Goal: Obtain resource: Obtain resource

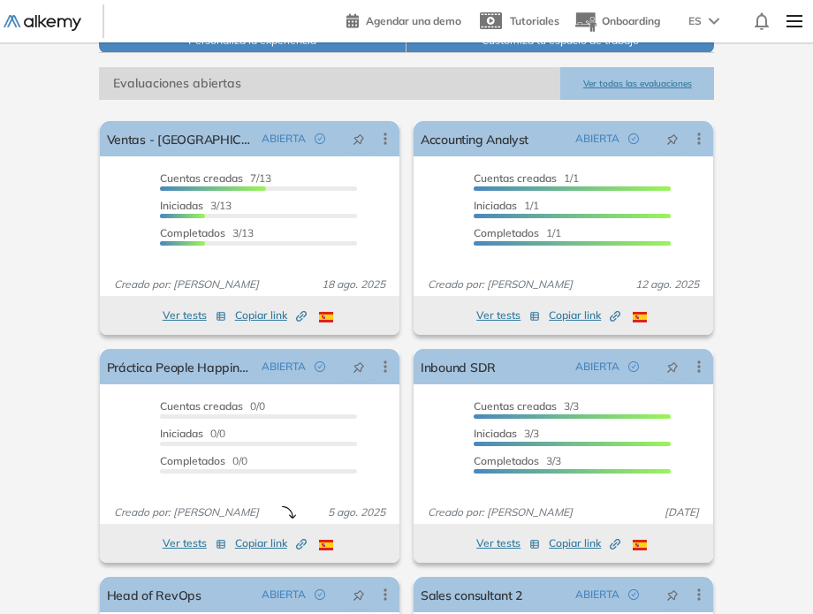
scroll to position [438, 0]
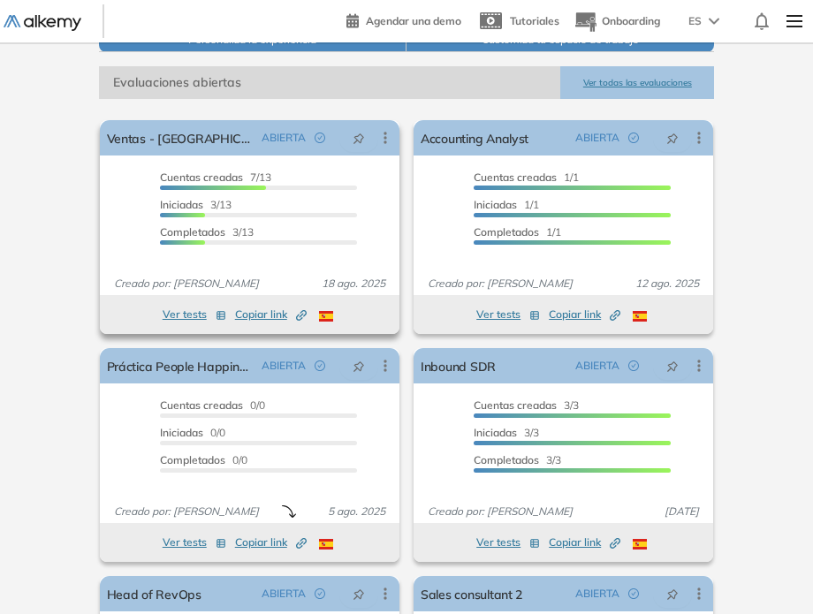
click at [185, 314] on button "Ver tests" at bounding box center [195, 314] width 64 height 21
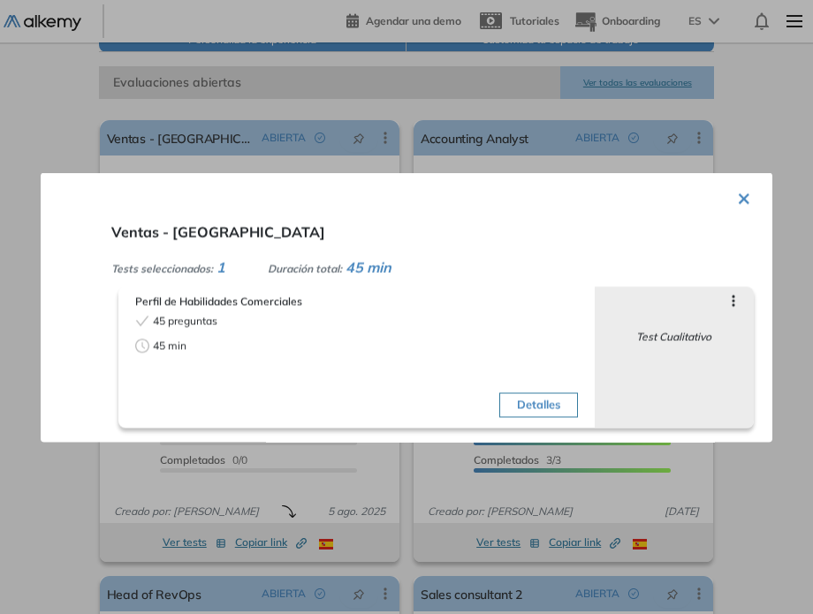
scroll to position [636, 0]
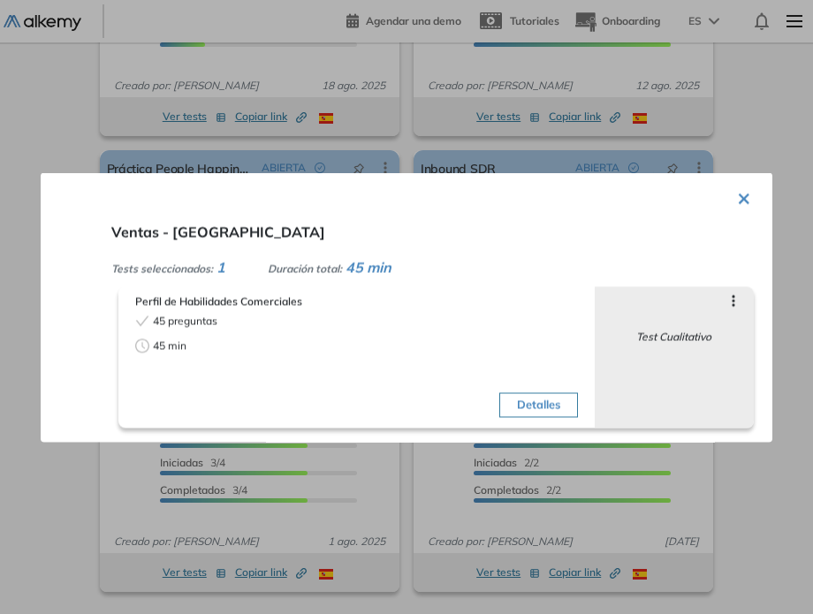
click at [753, 197] on div "× Ventas - Mexico Tests seleccionados: 1 Duración total: 45 min Perfil de Habil…" at bounding box center [406, 306] width 731 height 269
click at [749, 197] on div "× Ventas - Mexico Tests seleccionados: 1 Duración total: 45 min Perfil de Habil…" at bounding box center [406, 306] width 731 height 269
click at [737, 204] on button "×" at bounding box center [744, 196] width 14 height 34
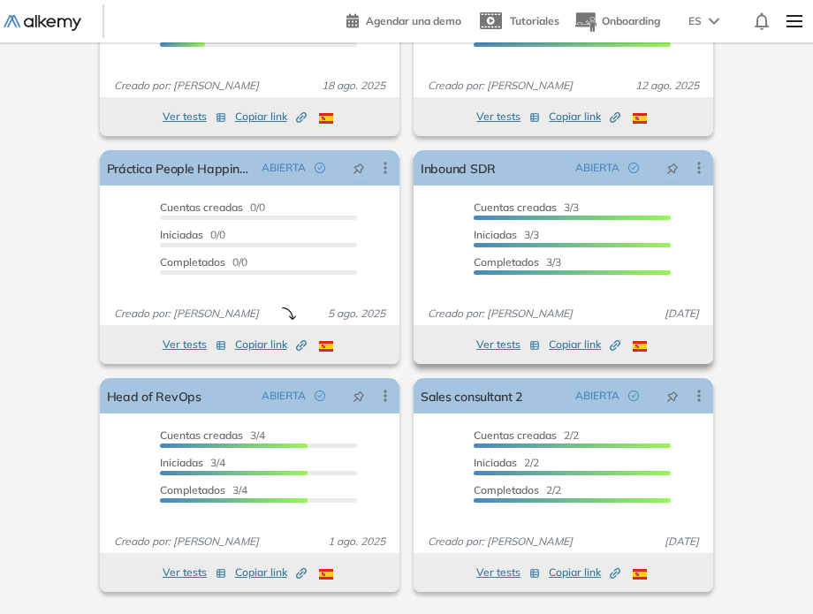
scroll to position [363, 0]
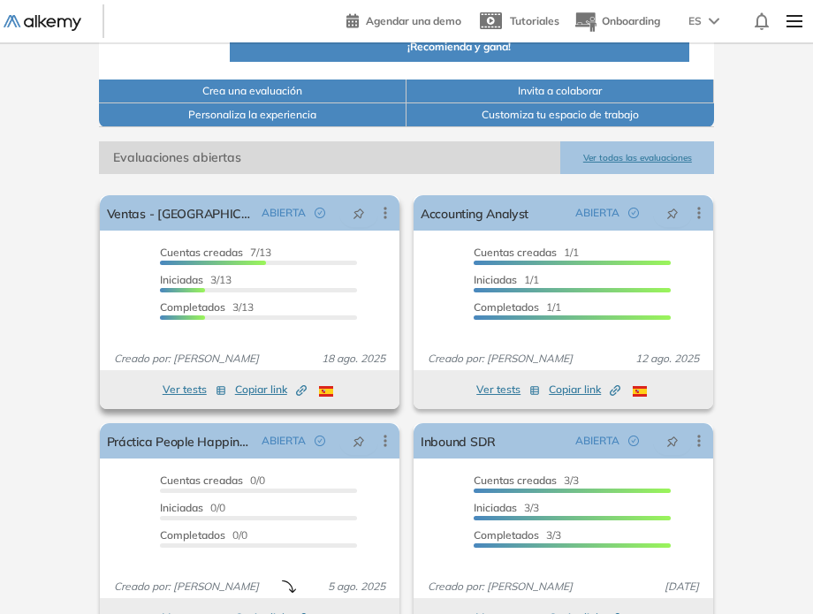
click at [247, 261] on div at bounding box center [213, 263] width 107 height 4
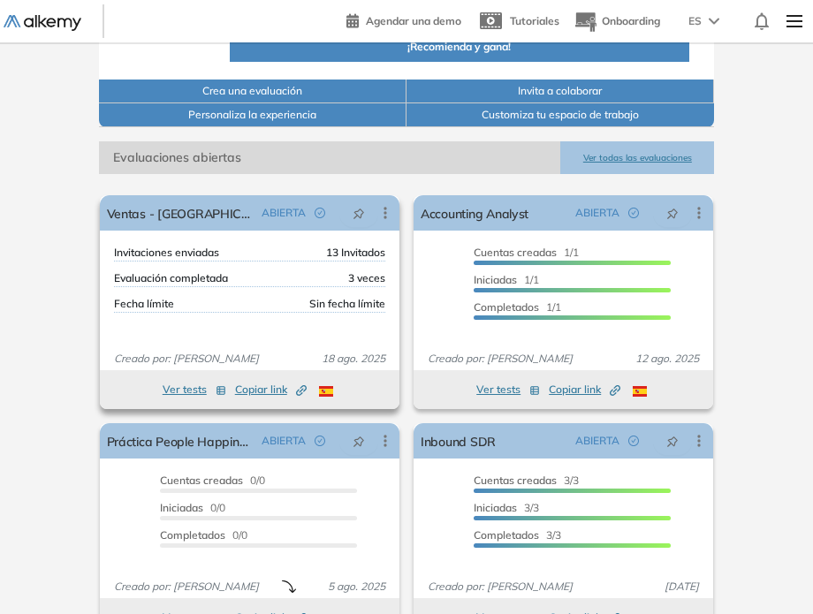
click at [257, 279] on div "Evaluación completada 3 veces" at bounding box center [249, 278] width 271 height 17
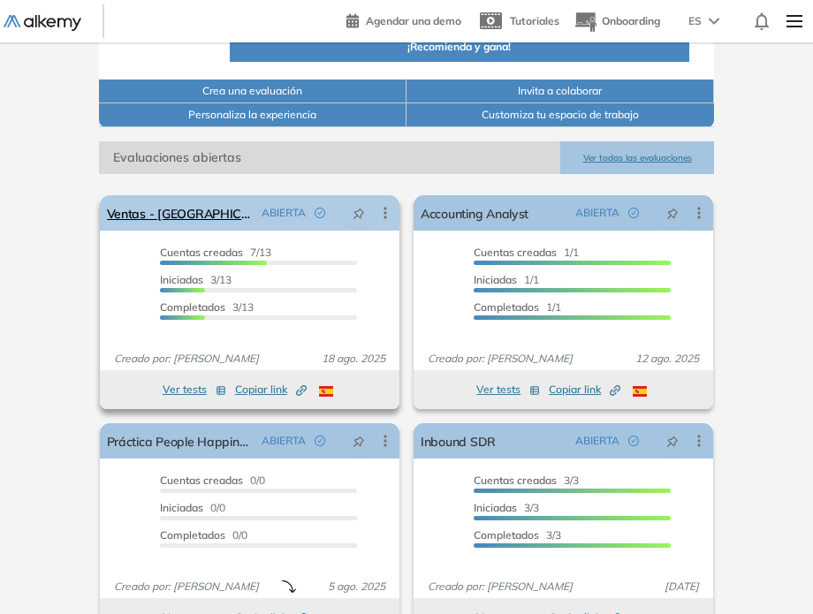
click at [383, 211] on icon at bounding box center [384, 213] width 3 height 11
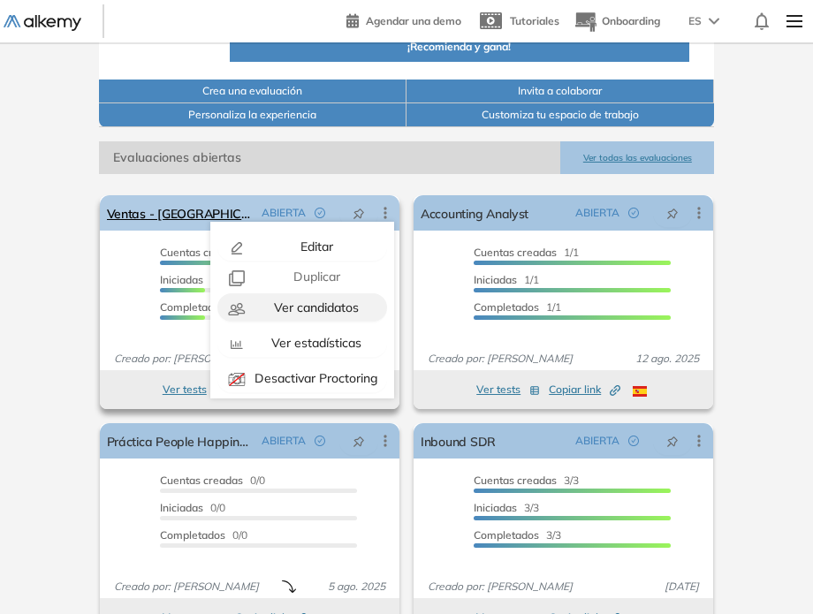
click at [321, 306] on span "Ver candidatos" at bounding box center [314, 307] width 88 height 16
click at [271, 311] on span "Ver candidatos" at bounding box center [314, 307] width 88 height 16
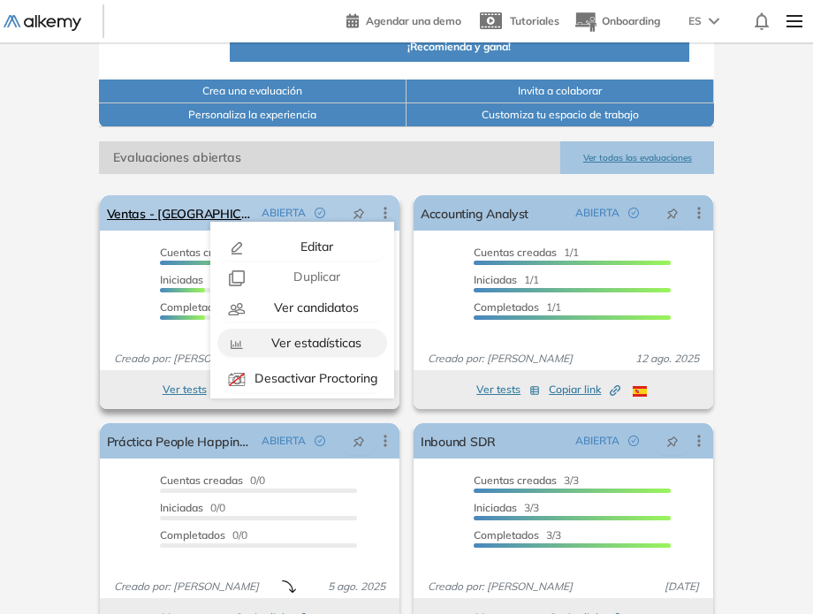
click at [299, 329] on button "Ver estadísticas" at bounding box center [302, 343] width 170 height 28
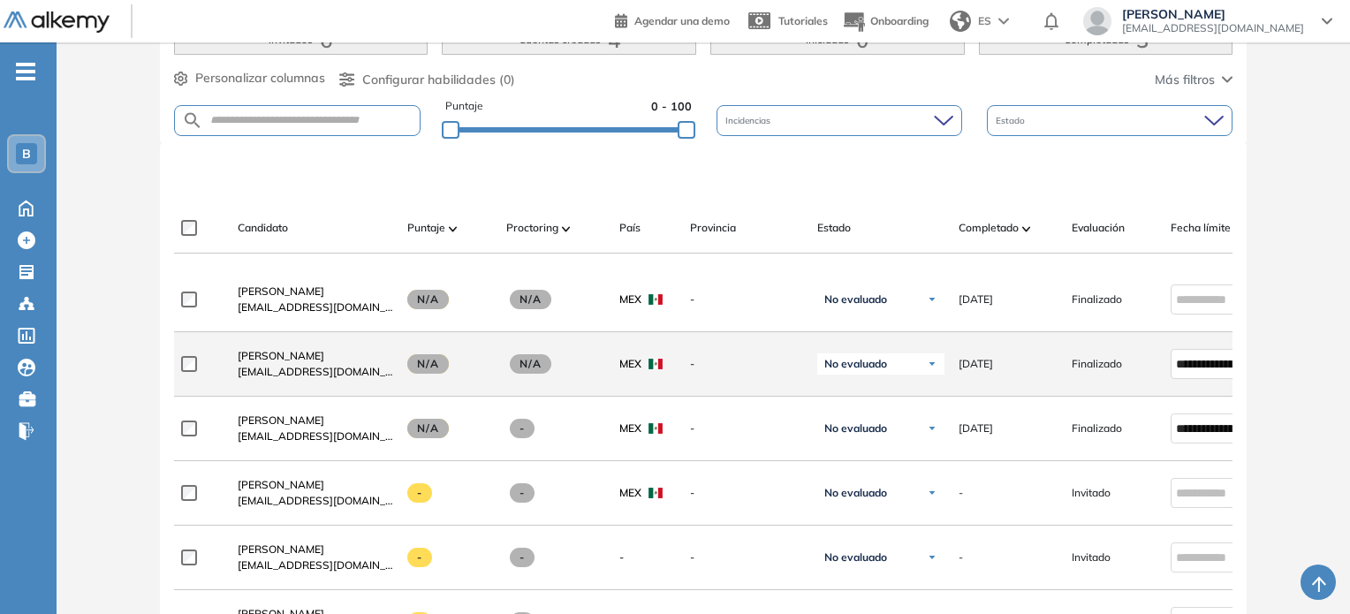
scroll to position [554, 0]
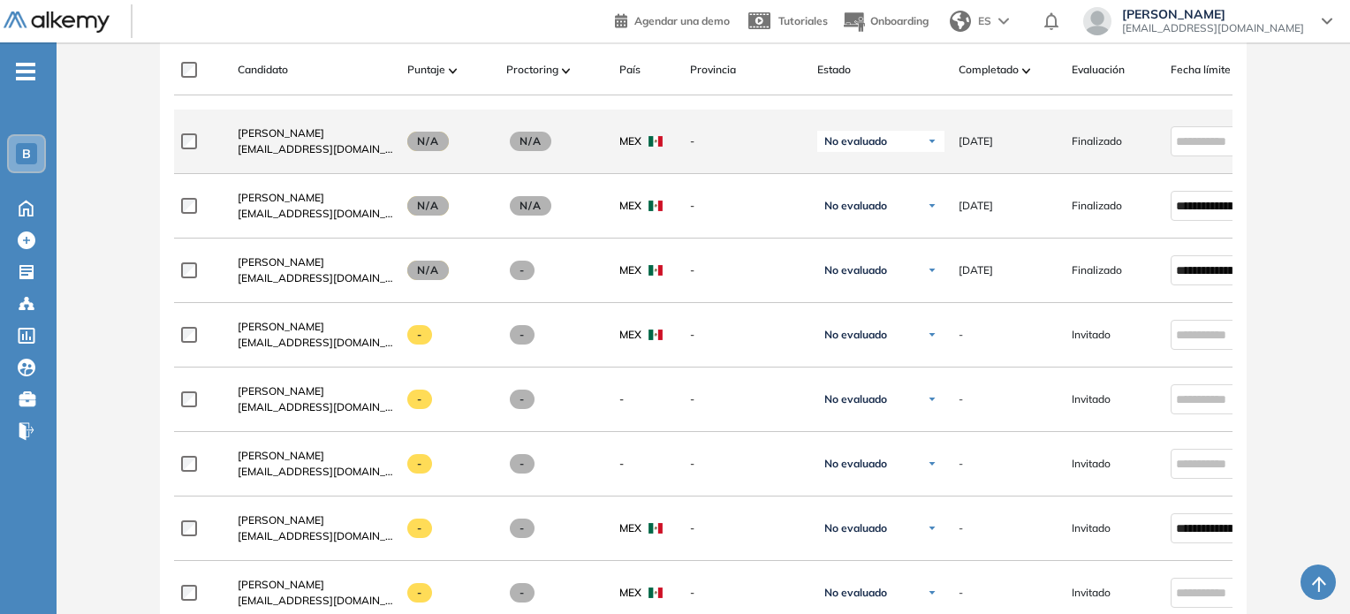
click at [424, 140] on span "N/A" at bounding box center [428, 141] width 42 height 19
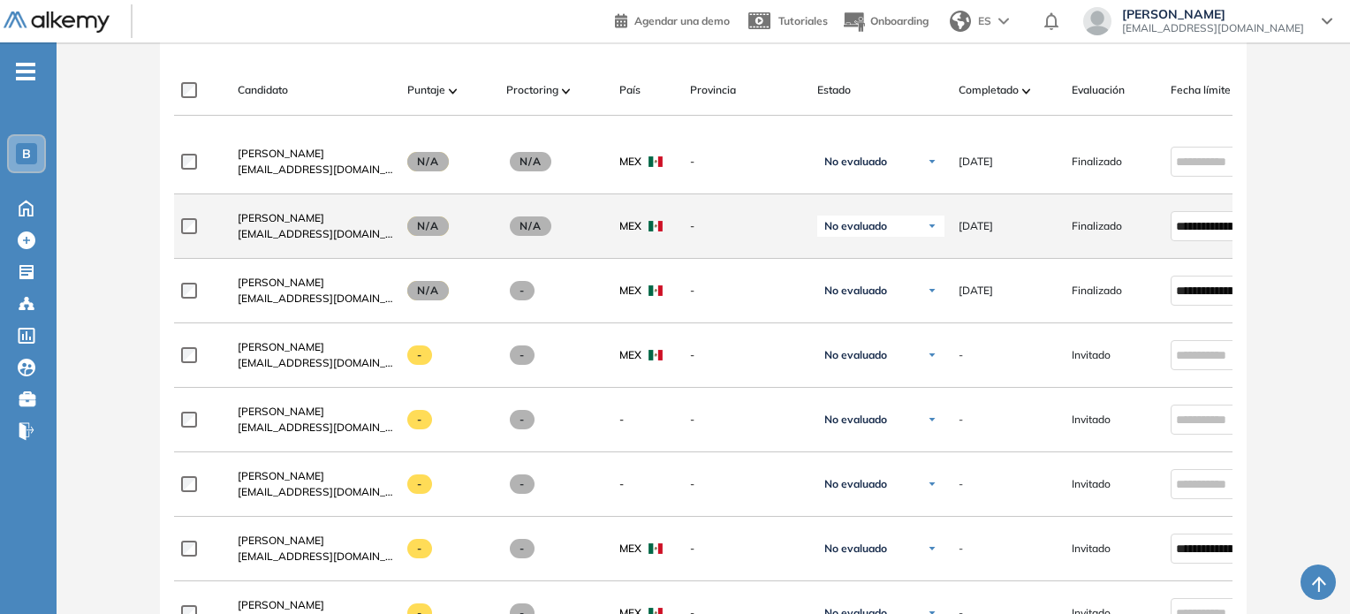
scroll to position [534, 0]
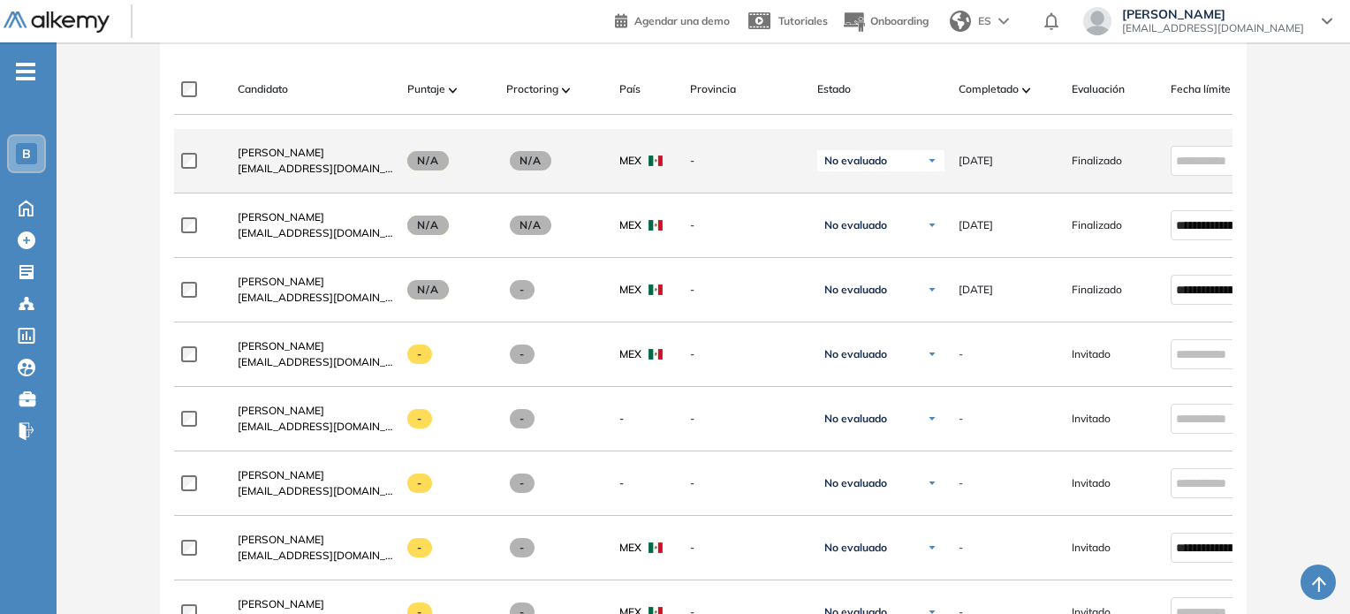
click at [819, 166] on div "No evaluado" at bounding box center [880, 160] width 127 height 21
click at [819, 238] on div "Evaluado" at bounding box center [880, 227] width 125 height 32
click at [819, 236] on li "Evaluado" at bounding box center [859, 227] width 42 height 18
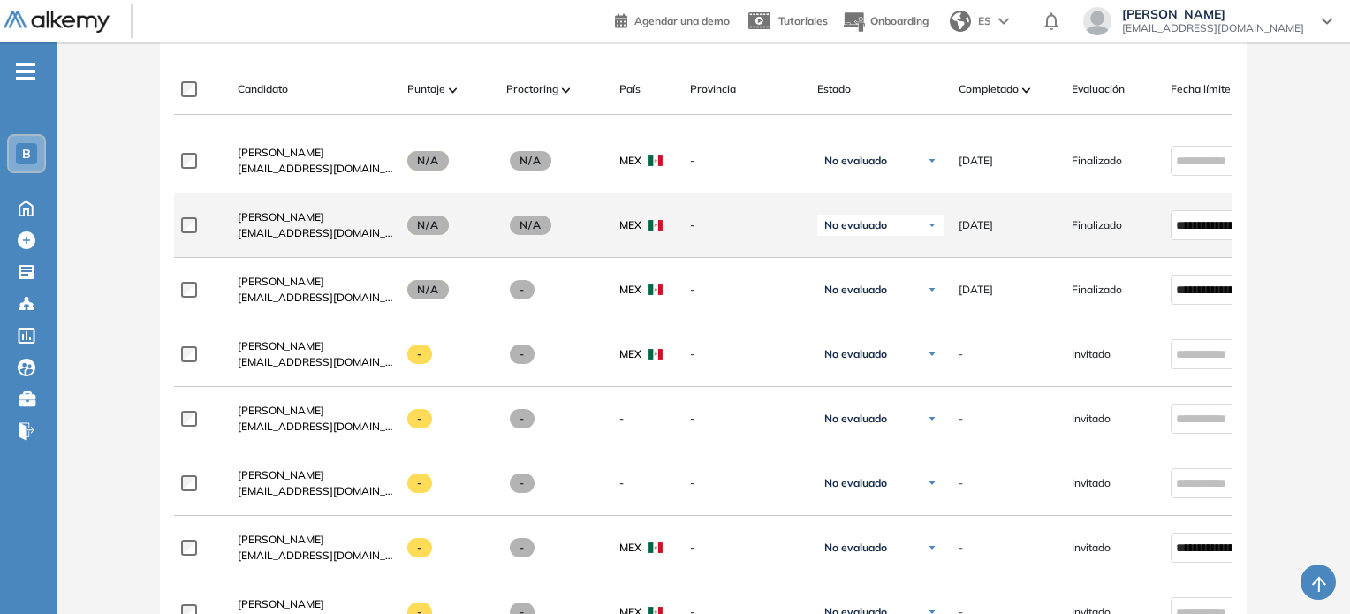
click at [819, 236] on div "No evaluado" at bounding box center [880, 225] width 127 height 21
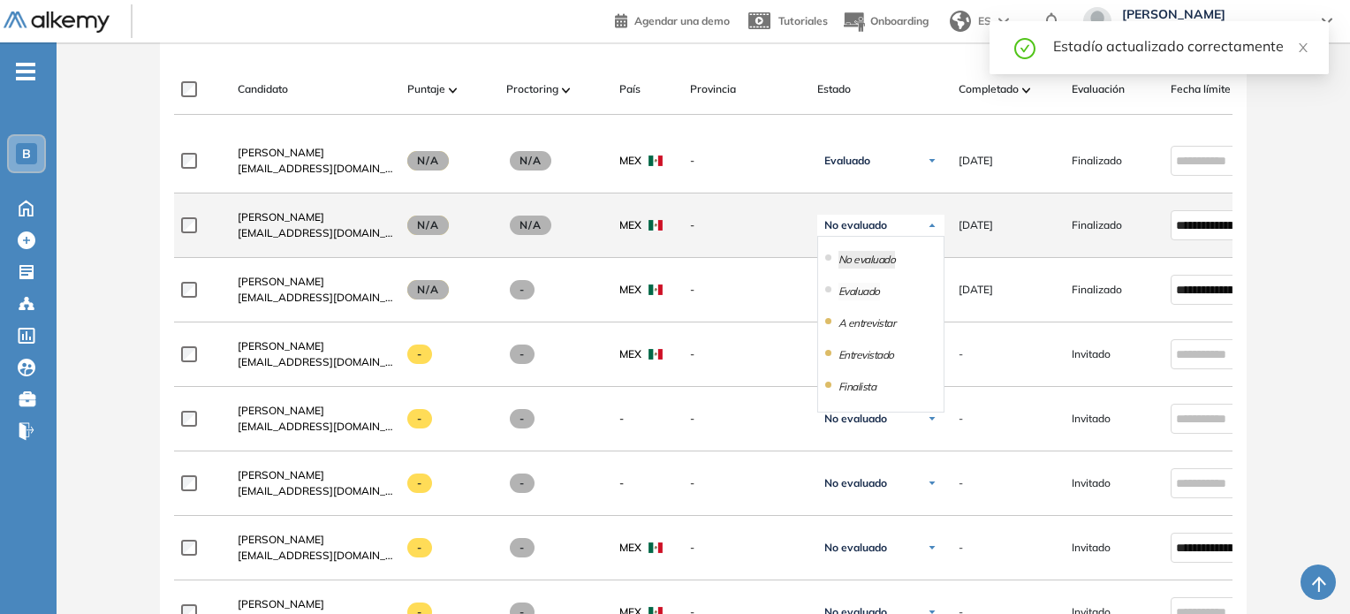
click at [819, 299] on li "Evaluado" at bounding box center [859, 292] width 42 height 18
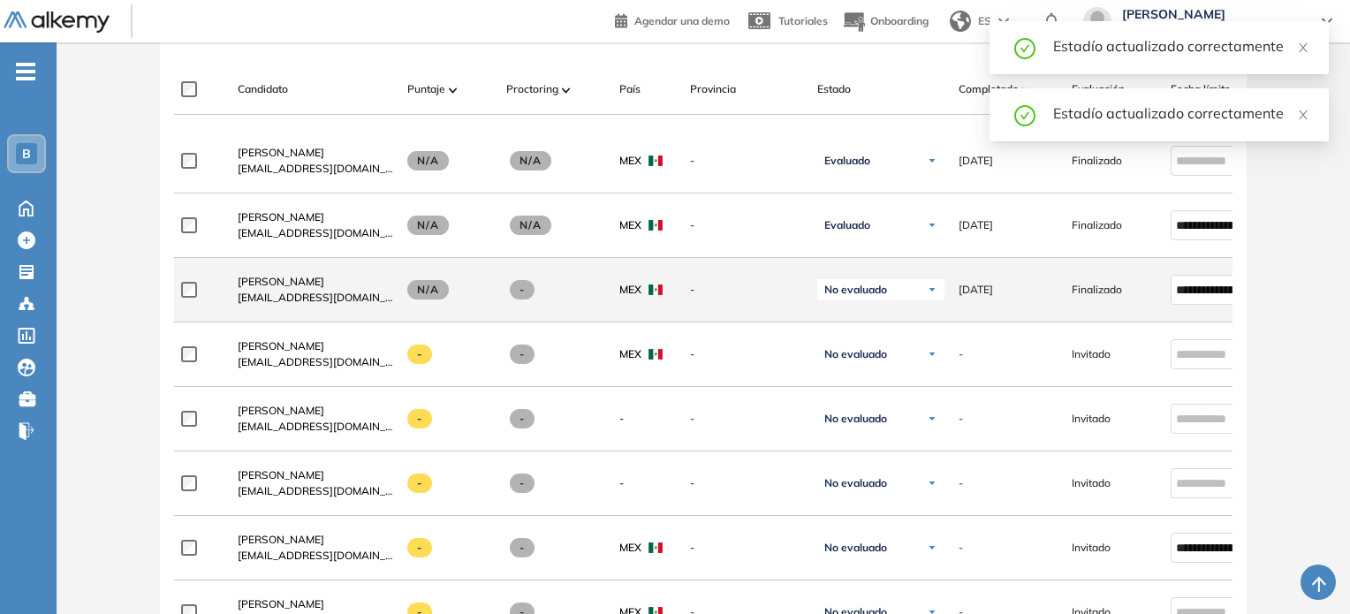
click at [819, 293] on span "No evaluado" at bounding box center [855, 290] width 63 height 14
click at [819, 358] on li "Evaluado" at bounding box center [859, 356] width 42 height 18
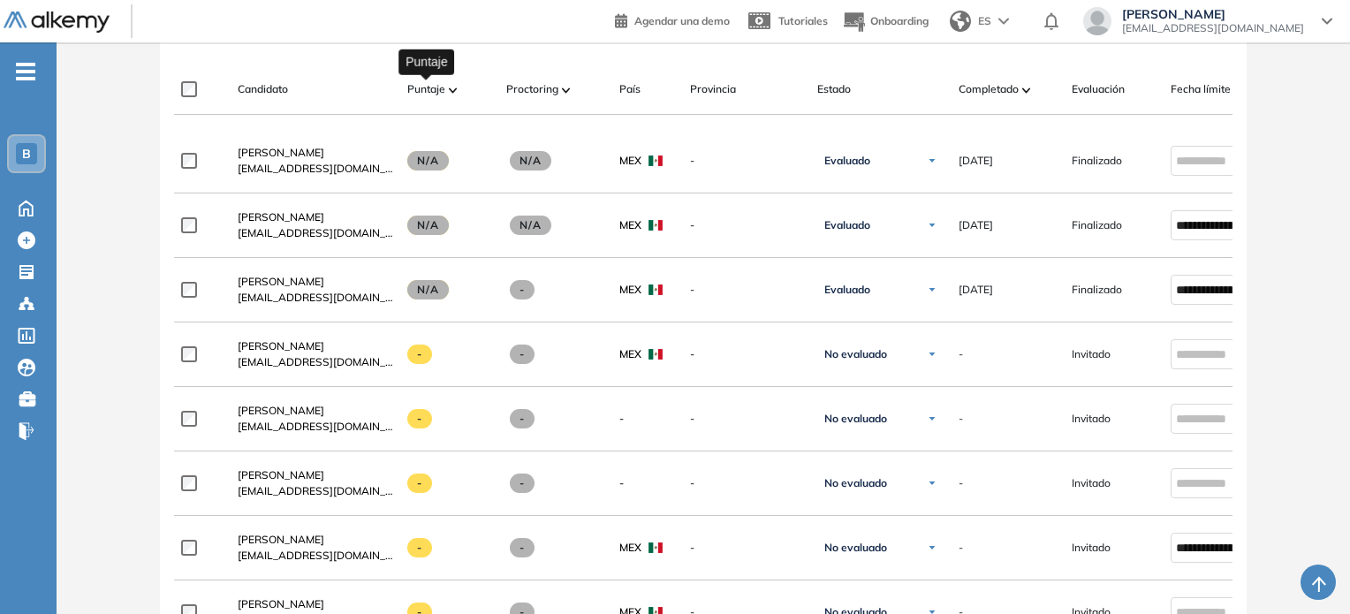
click at [436, 97] on div "Puntaje" at bounding box center [449, 89] width 85 height 21
click at [446, 87] on div "Puntaje" at bounding box center [449, 89] width 85 height 21
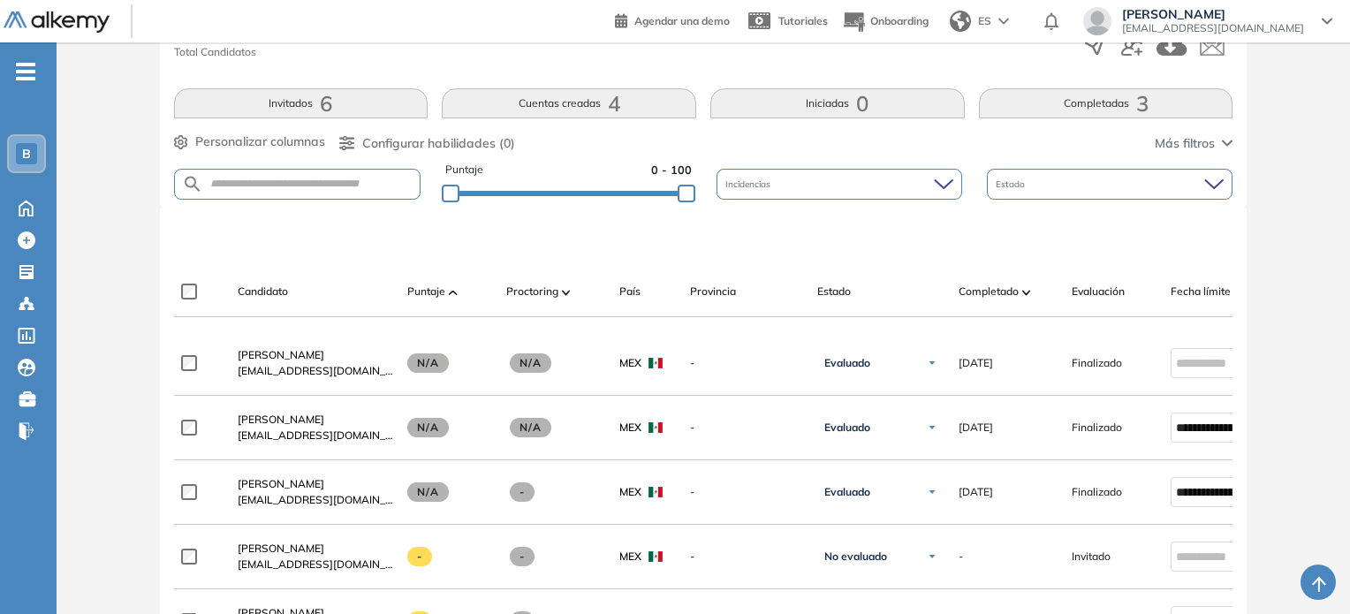
scroll to position [329, 0]
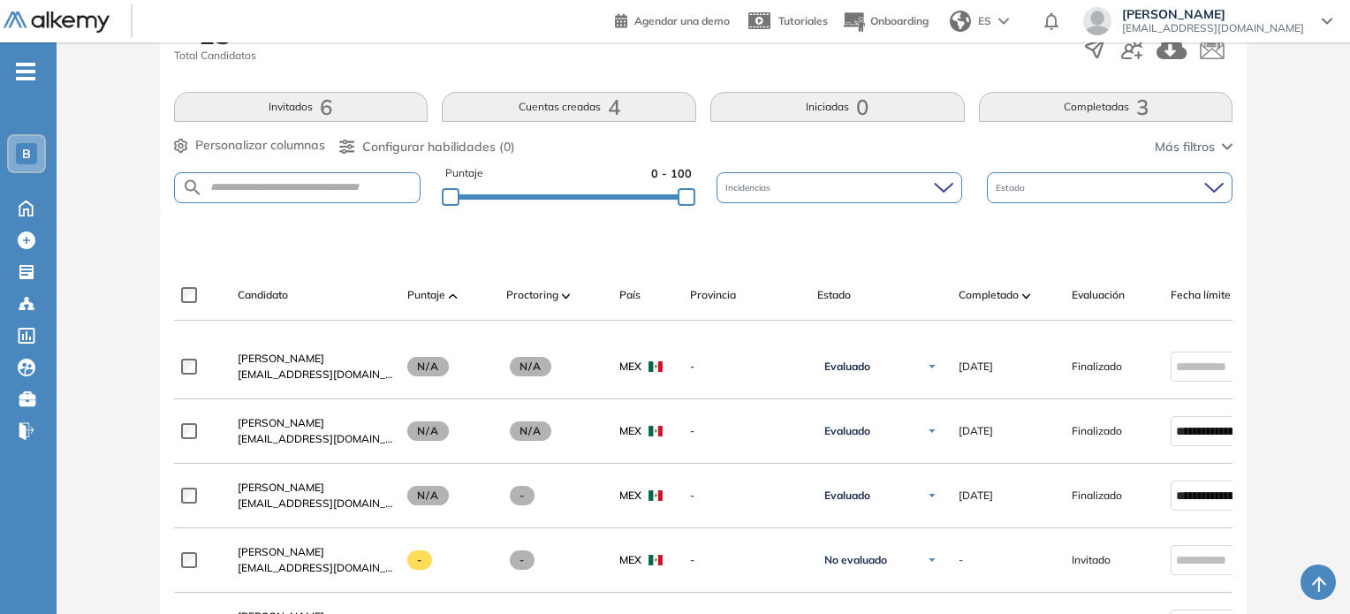
click at [819, 102] on button "Completadas 3" at bounding box center [1106, 107] width 254 height 30
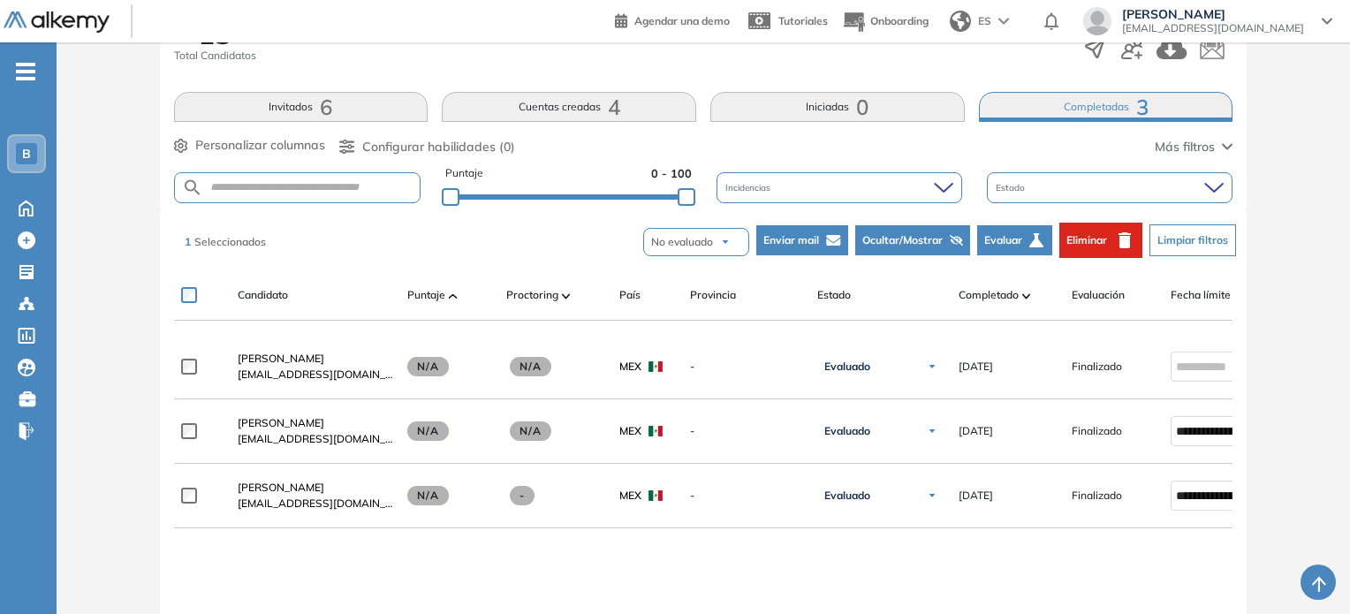
click at [819, 236] on span "Evaluar" at bounding box center [1003, 240] width 38 height 16
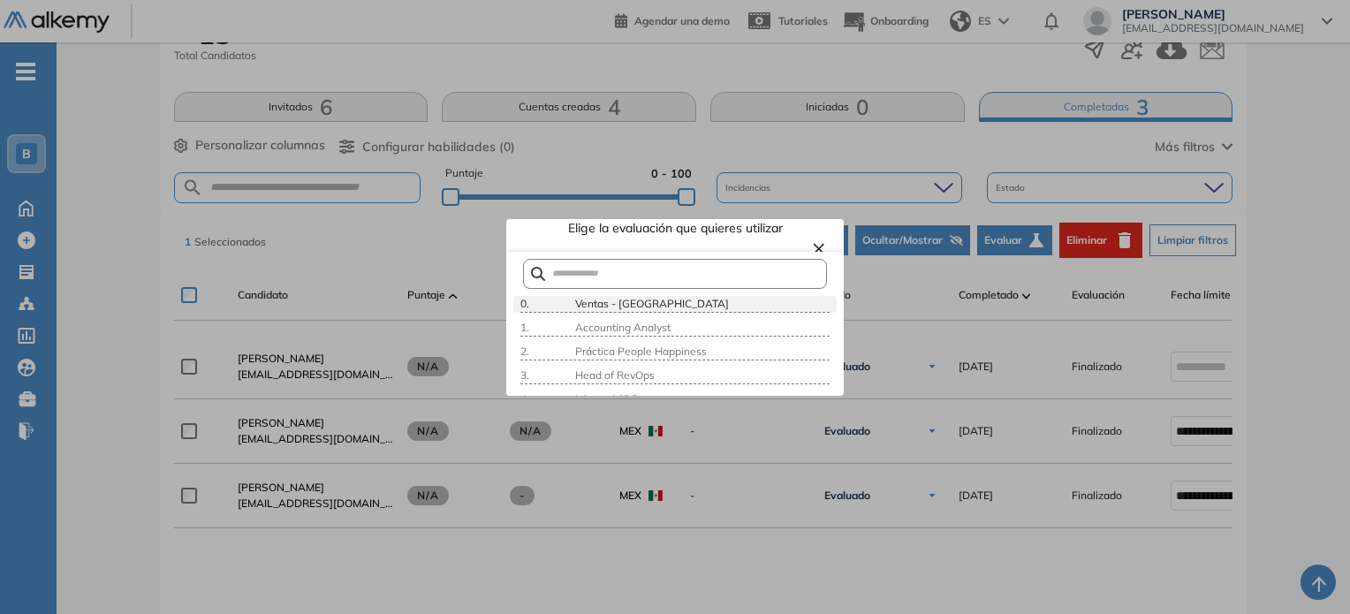
click at [575, 307] on span "Ventas - [GEOGRAPHIC_DATA]" at bounding box center [649, 303] width 157 height 13
click at [812, 246] on button "×" at bounding box center [819, 247] width 14 height 21
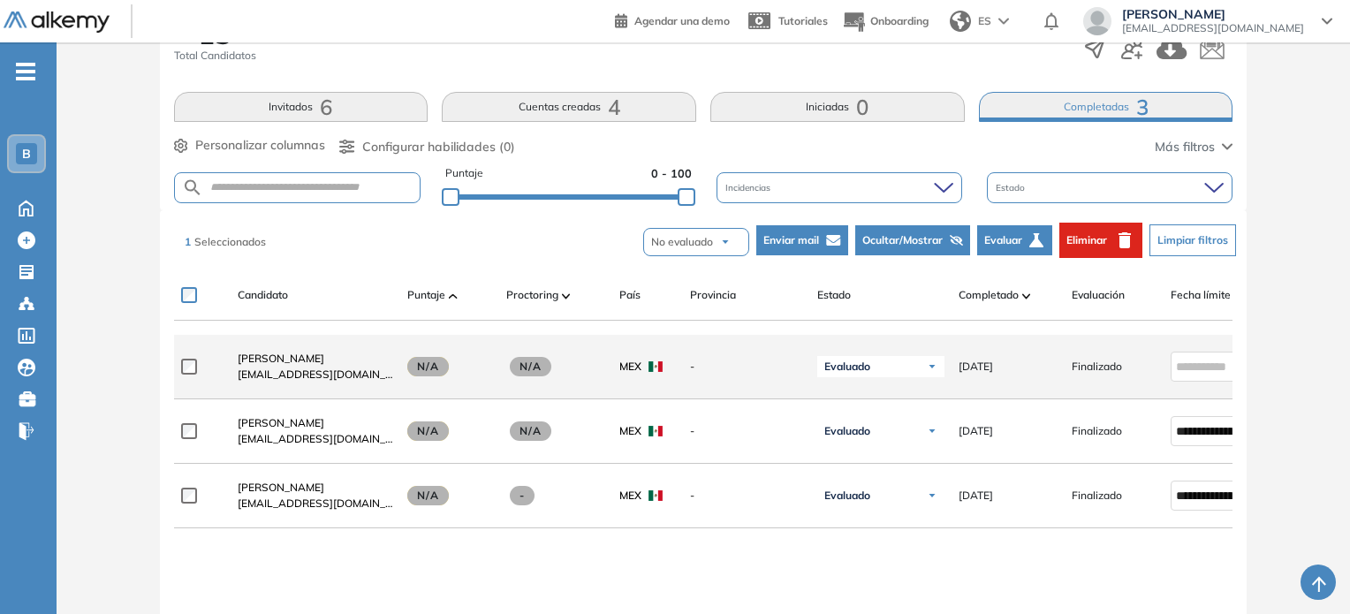
click at [819, 363] on div "Evaluado" at bounding box center [880, 366] width 127 height 21
click at [819, 406] on li "No evaluado" at bounding box center [866, 401] width 57 height 18
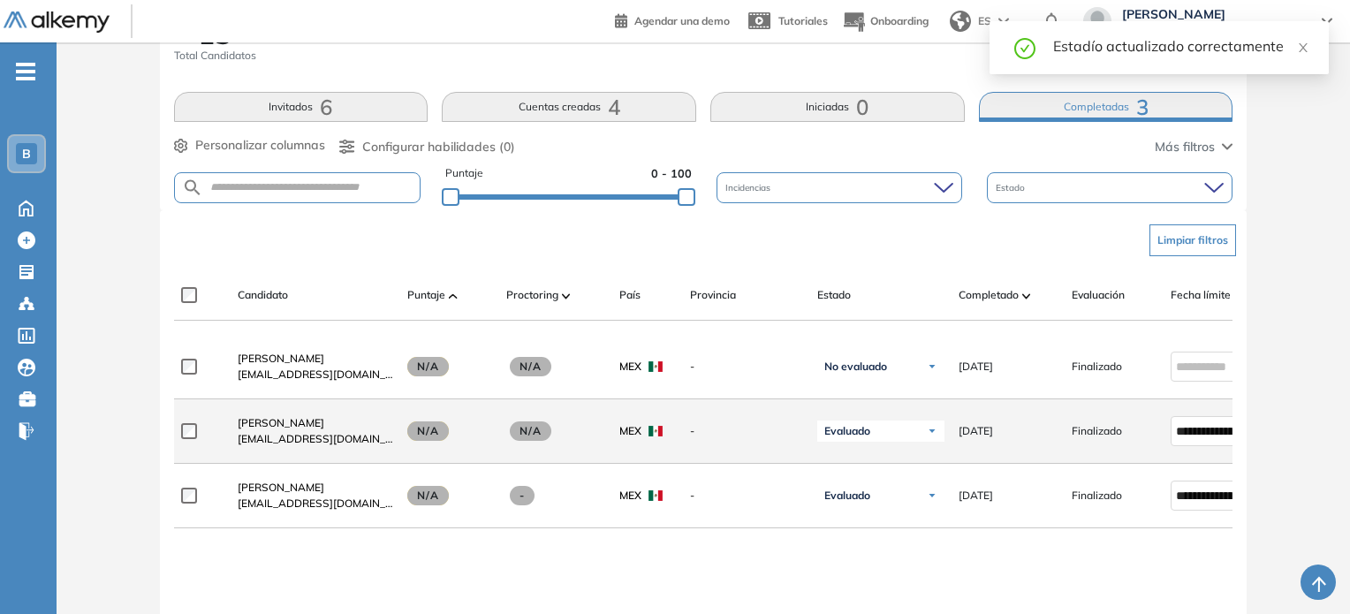
click at [819, 449] on div "Evaluado No evaluado Evaluado A entrevistar Entrevistado Finalista Oferta envia…" at bounding box center [880, 430] width 127 height 35
click at [819, 423] on div "Evaluado No evaluado Evaluado A entrevistar Entrevistado Finalista Oferta envia…" at bounding box center [880, 430] width 127 height 35
click at [819, 437] on span "Evaluado" at bounding box center [847, 431] width 46 height 14
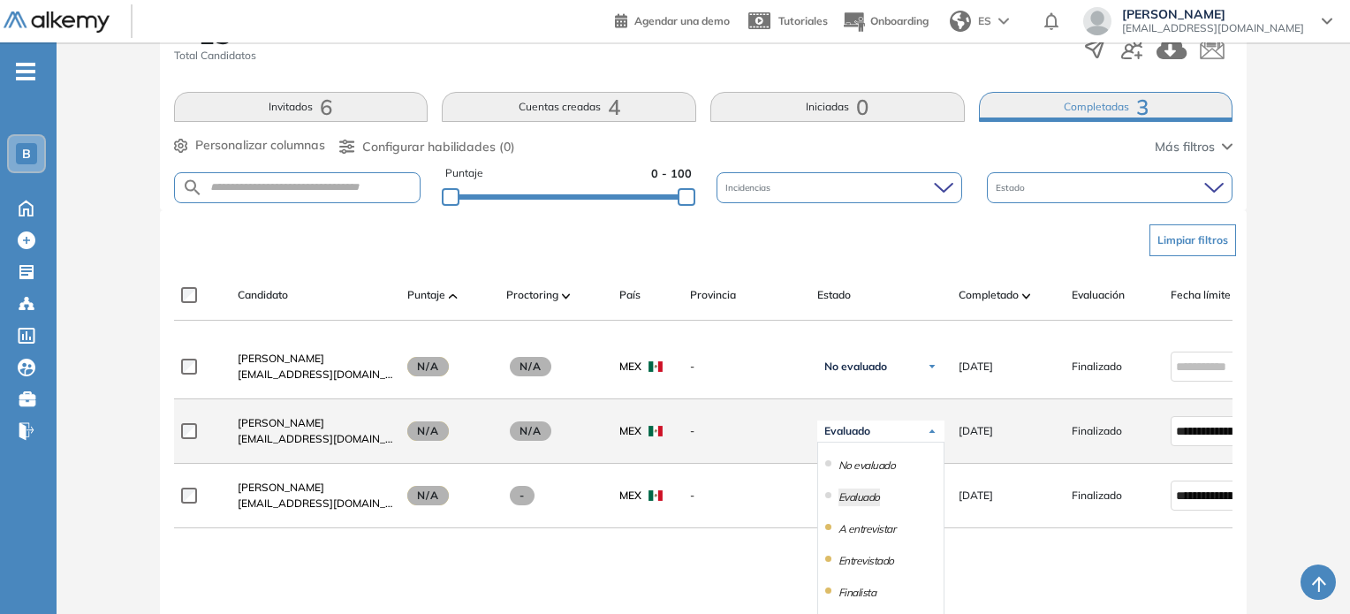
drag, startPoint x: 850, startPoint y: 453, endPoint x: 854, endPoint y: 518, distance: 65.5
click at [819, 518] on ul "No evaluado Evaluado A entrevistar Entrevistado Finalista Oferta enviada Oferta…" at bounding box center [880, 530] width 127 height 177
click at [819, 480] on div "No evaluado" at bounding box center [880, 466] width 125 height 32
click at [819, 472] on li "No evaluado" at bounding box center [866, 466] width 57 height 18
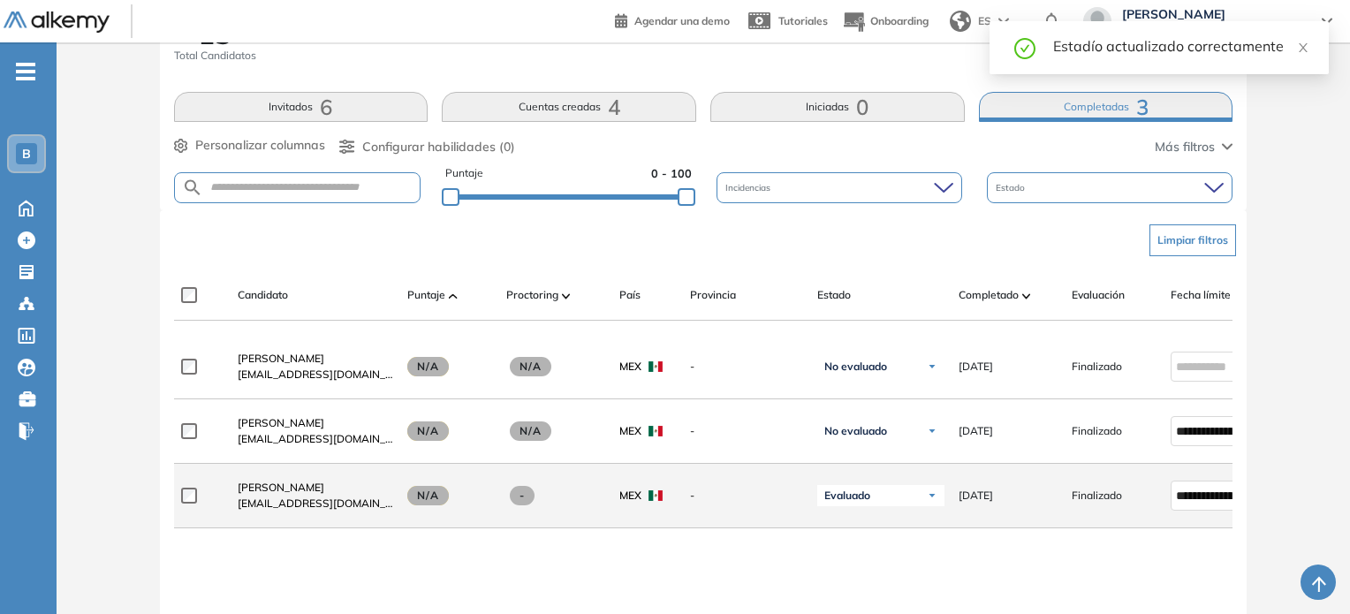
click at [819, 490] on div "Evaluado" at bounding box center [880, 495] width 127 height 21
click at [819, 523] on div "No evaluado" at bounding box center [880, 530] width 125 height 32
click at [819, 530] on li "No evaluado" at bounding box center [866, 530] width 57 height 18
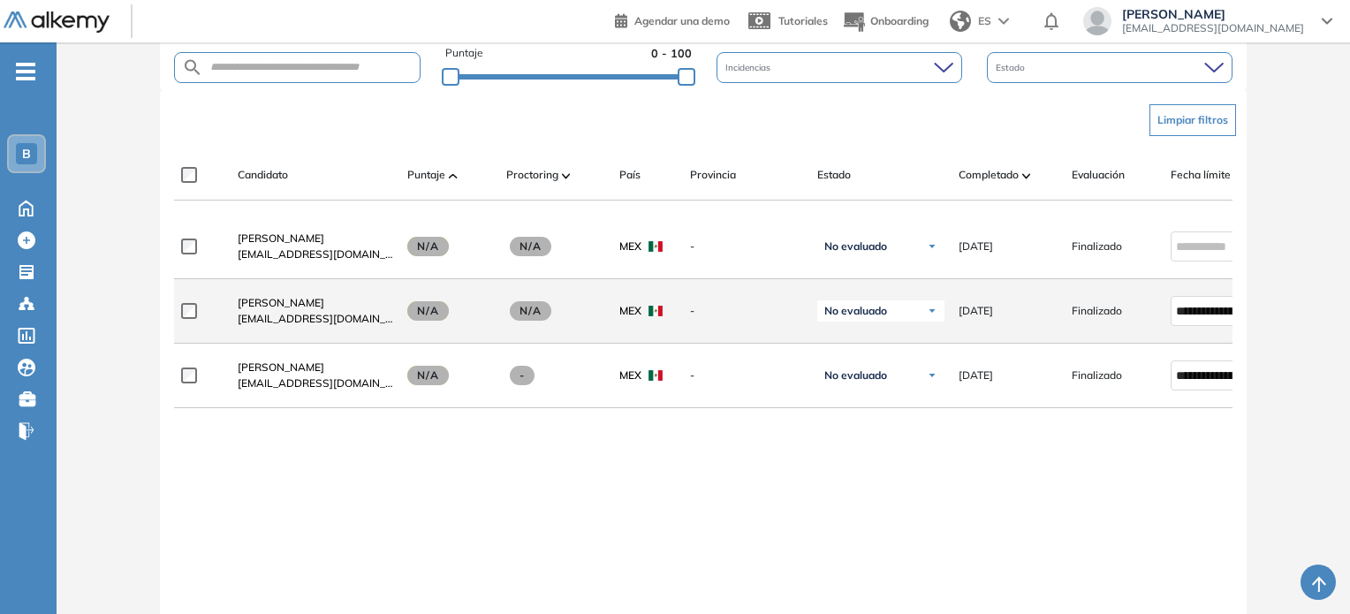
scroll to position [449, 0]
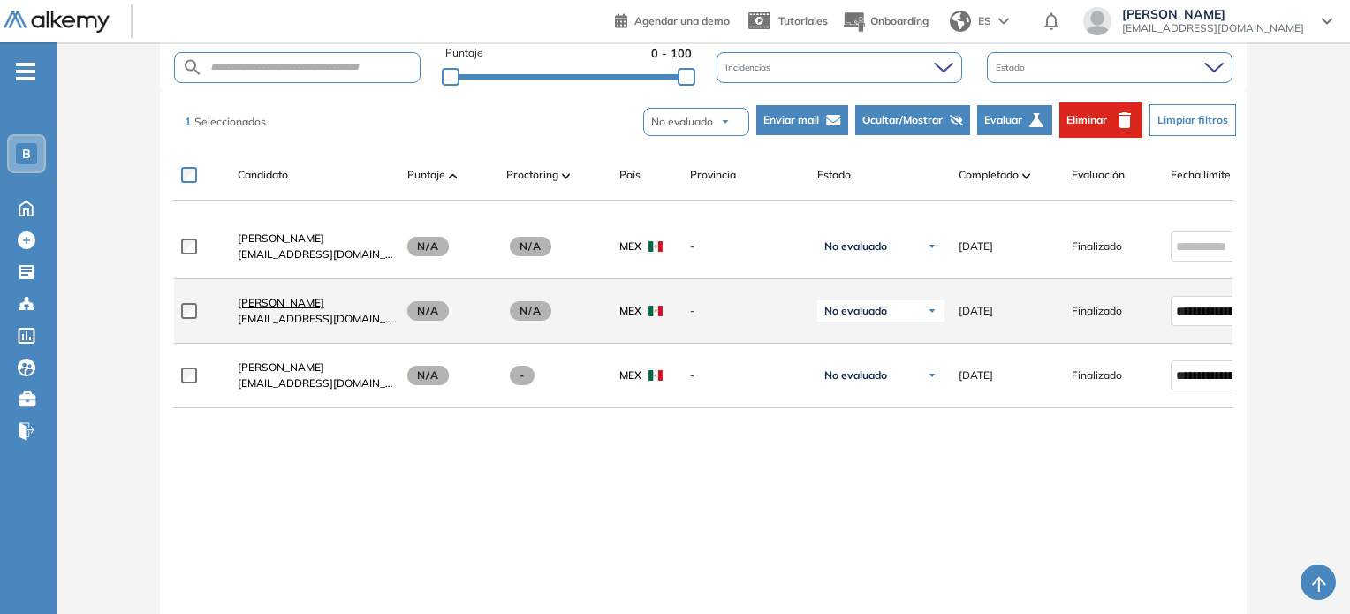
click at [279, 305] on span "[PERSON_NAME]" at bounding box center [281, 302] width 87 height 13
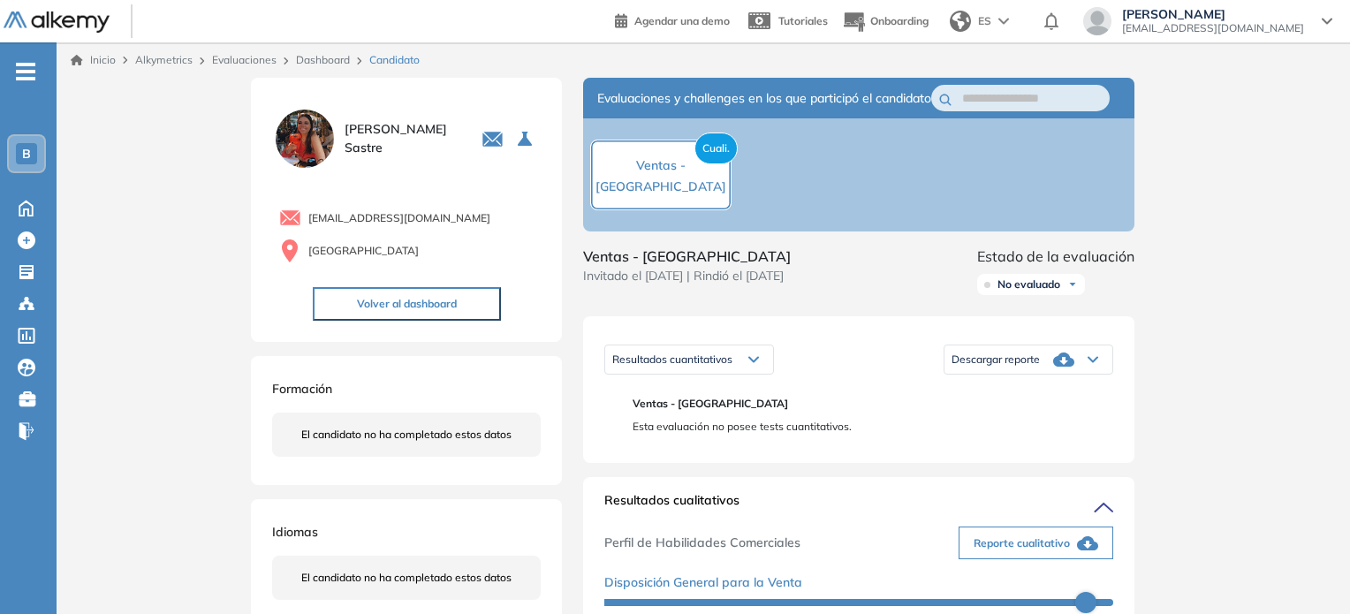
click at [819, 367] on span "Descargar reporte" at bounding box center [995, 359] width 88 height 14
click at [819, 396] on li "Descargar informe completo" at bounding box center [1017, 387] width 131 height 18
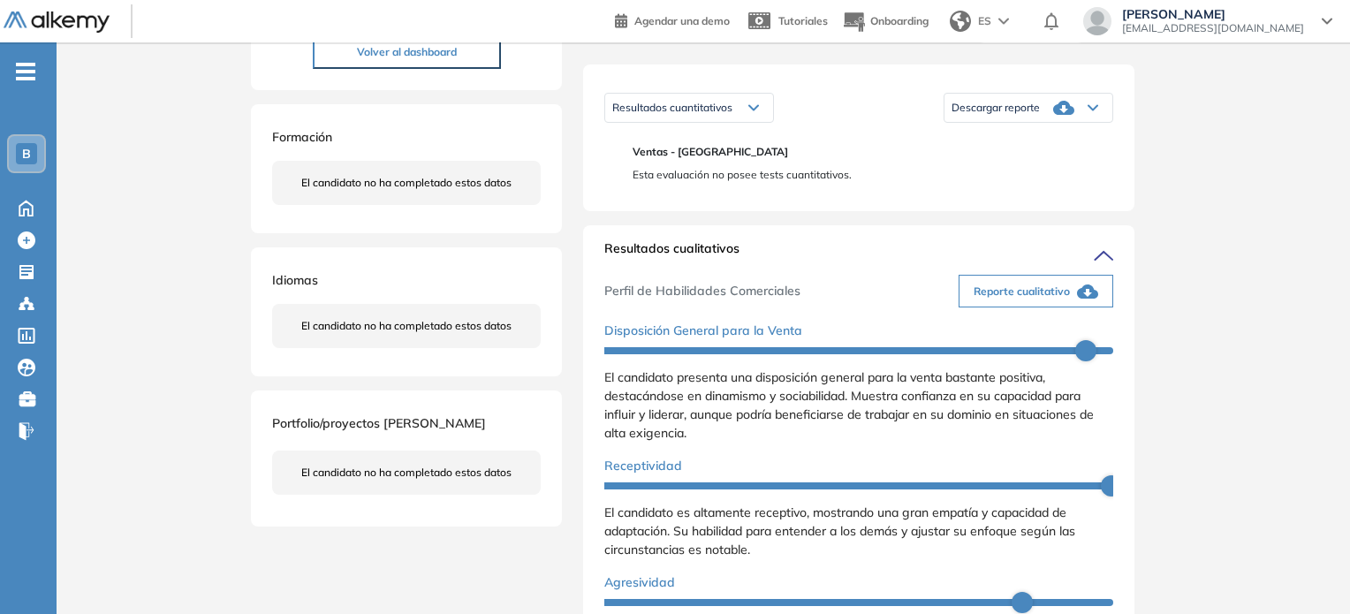
scroll to position [254, 0]
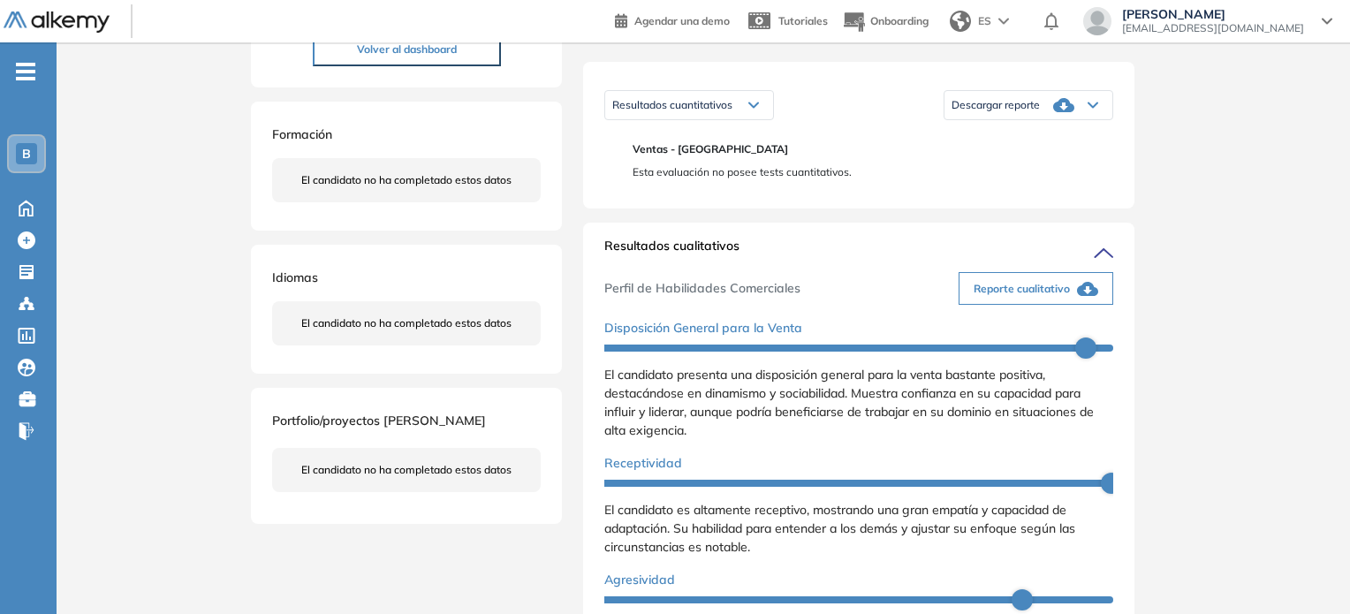
click at [819, 265] on icon at bounding box center [1100, 252] width 25 height 25
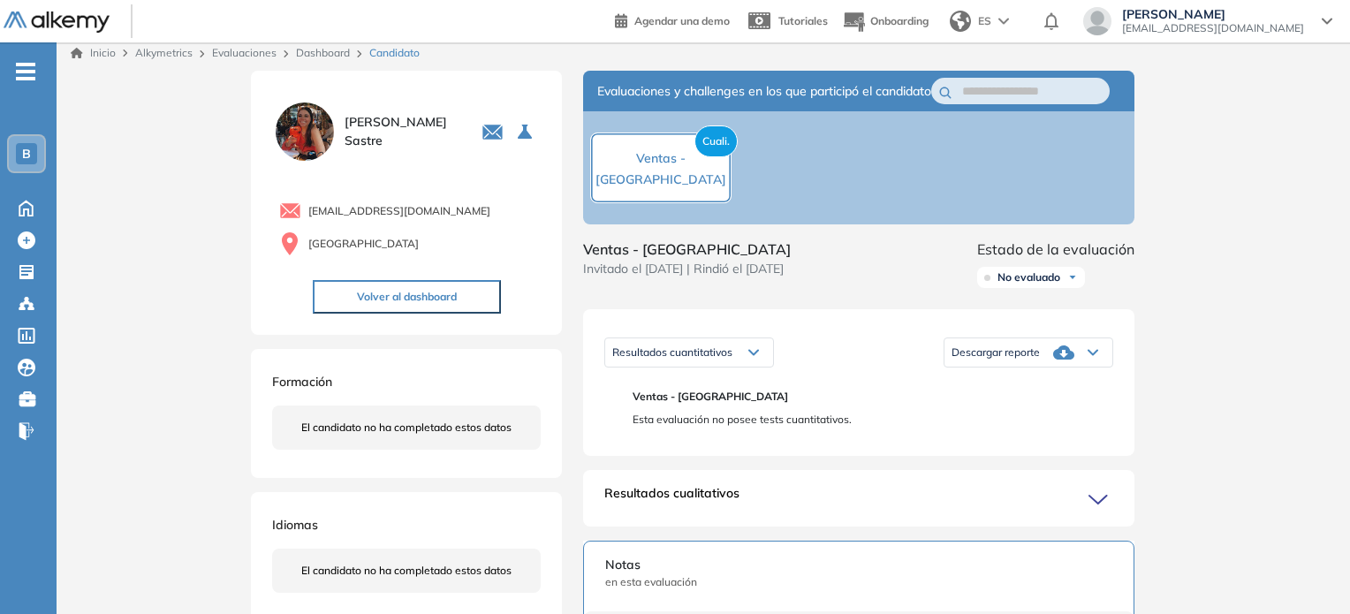
scroll to position [0, 0]
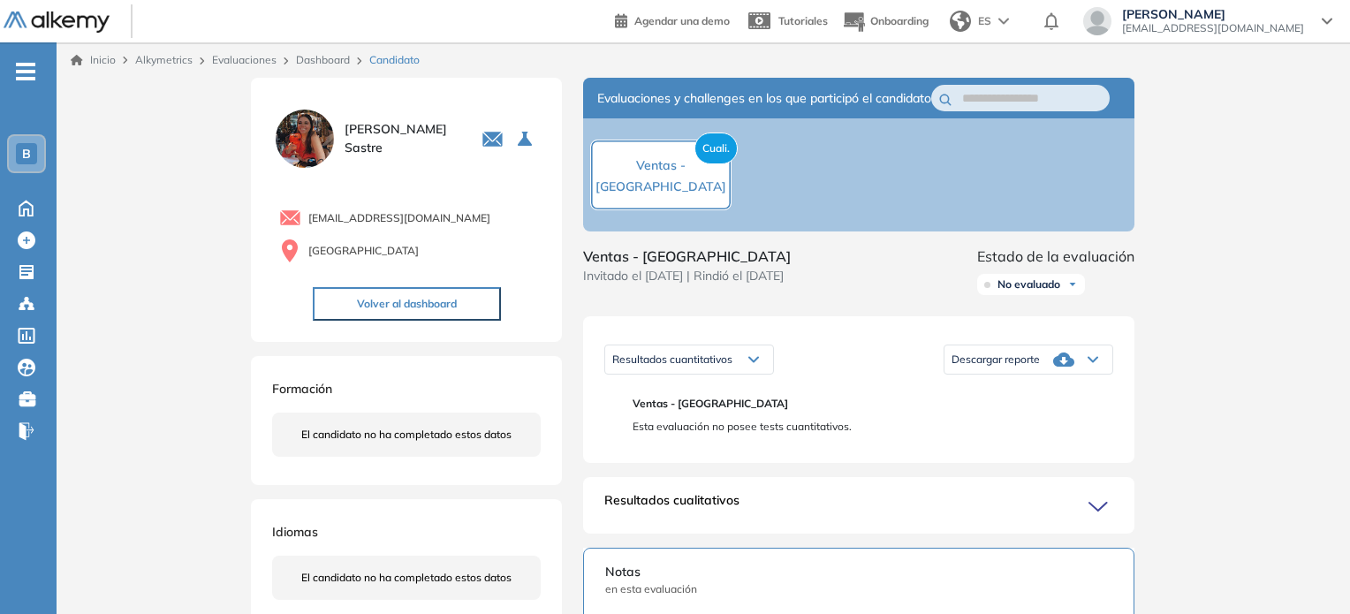
click at [819, 295] on div "No evaluado" at bounding box center [1031, 284] width 108 height 21
click at [819, 291] on div "Evaluaciones y challenges en los que participó el candidato Cuali. Ventas - [GE…" at bounding box center [859, 555] width 594 height 955
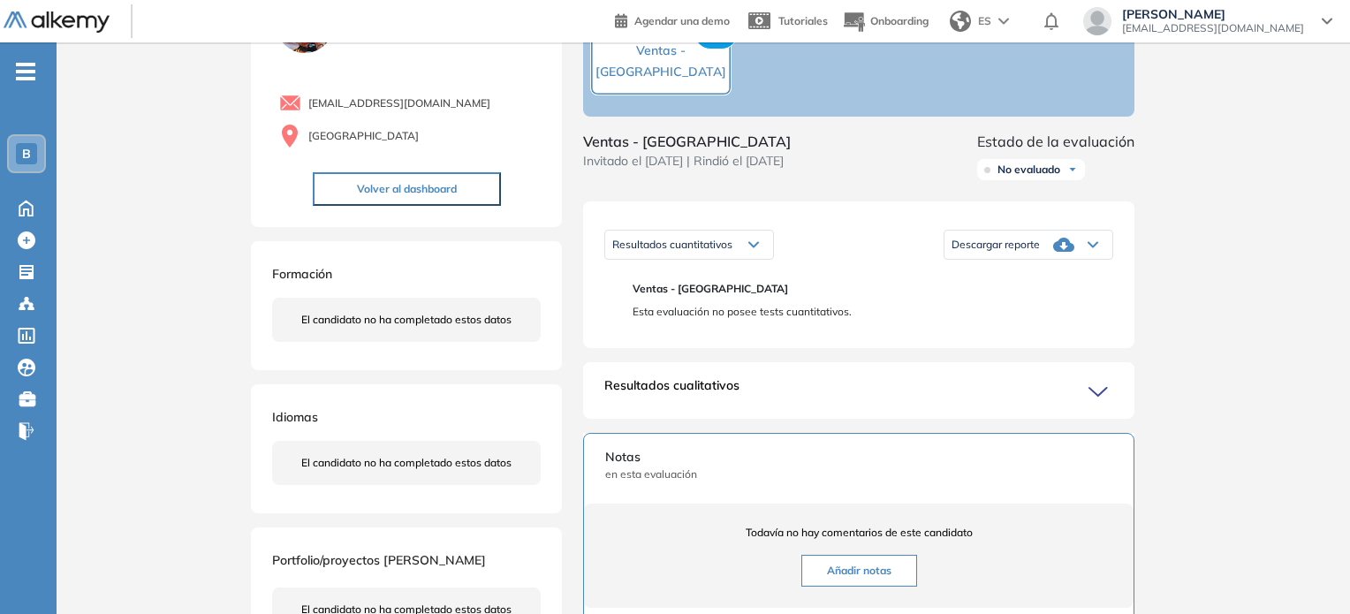
scroll to position [117, 0]
click at [819, 417] on div "Resultados cualitativos Perfil de Habilidades Comerciales Reporte cualitativo D…" at bounding box center [858, 388] width 551 height 57
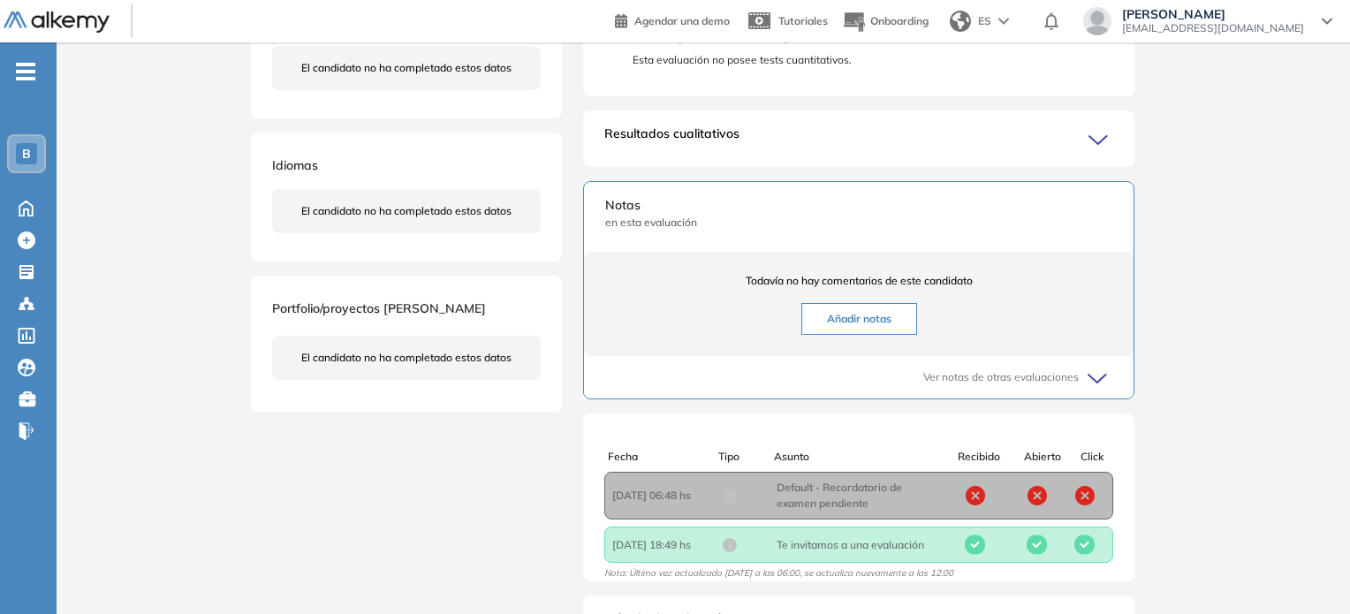
scroll to position [477, 0]
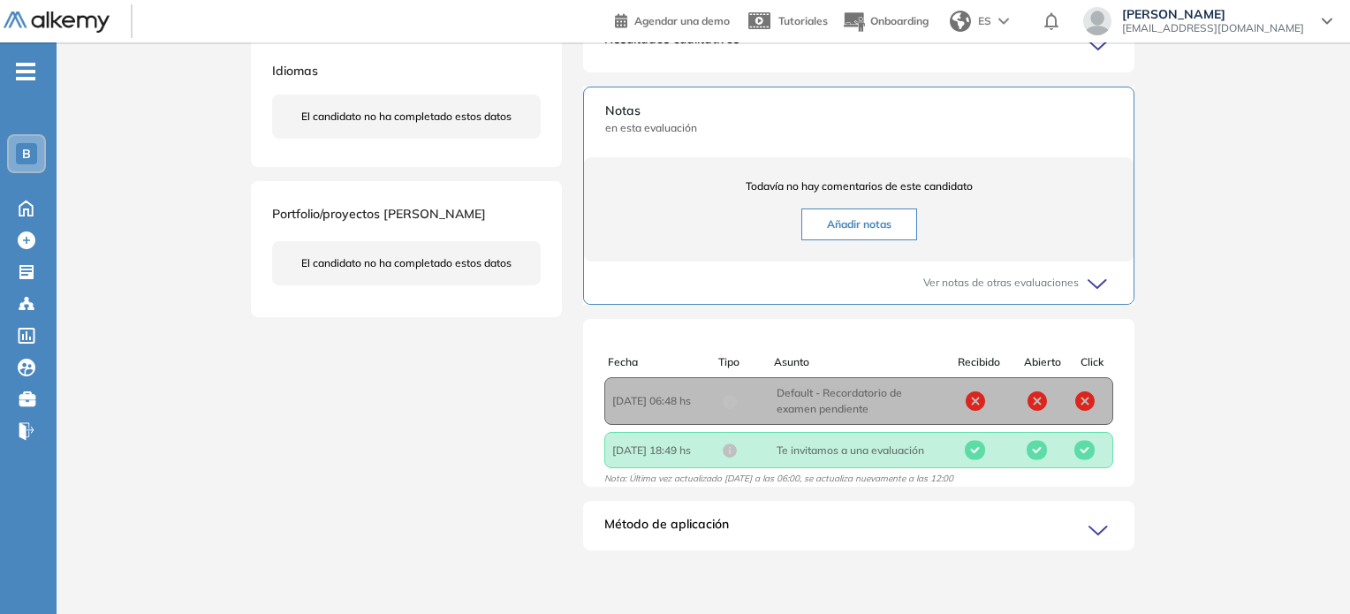
click at [819, 518] on div "Método de aplicación" at bounding box center [858, 532] width 551 height 35
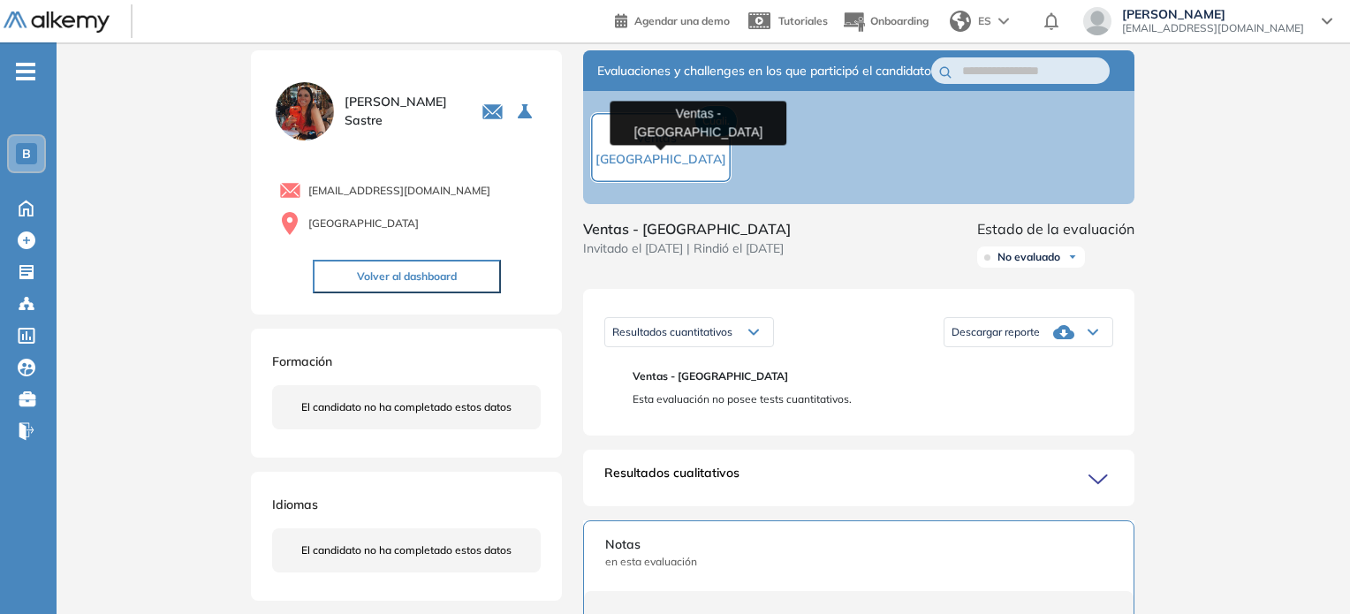
scroll to position [0, 0]
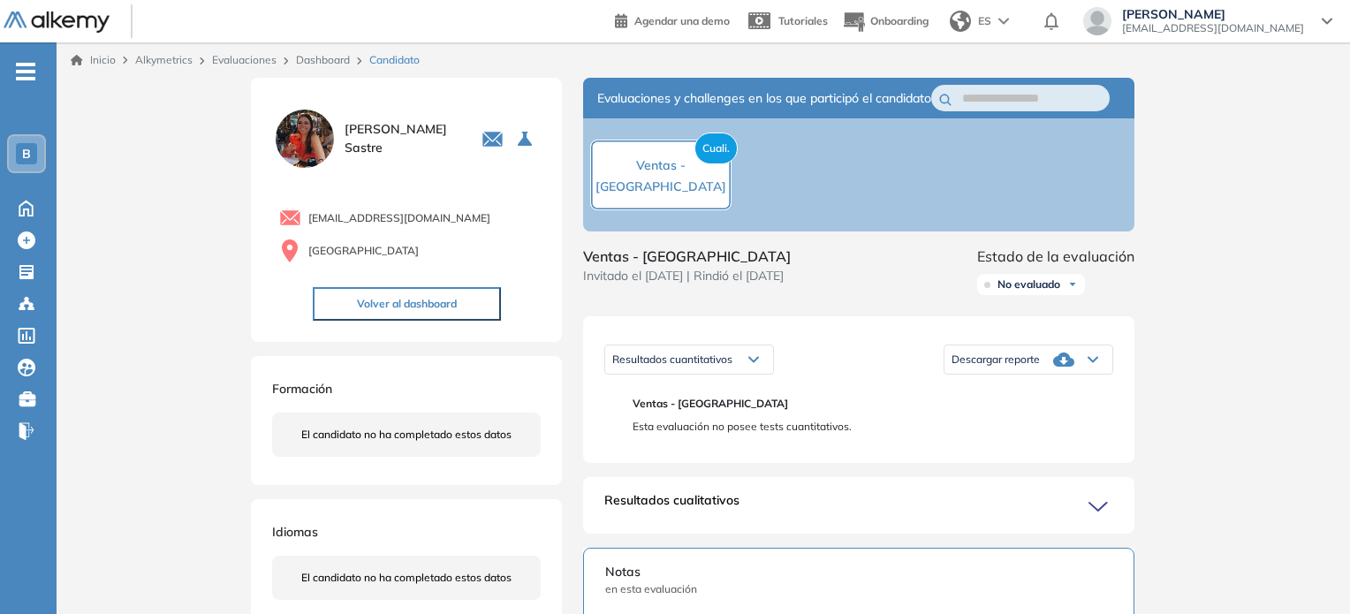
click at [442, 301] on button "Volver al dashboard" at bounding box center [407, 304] width 188 height 34
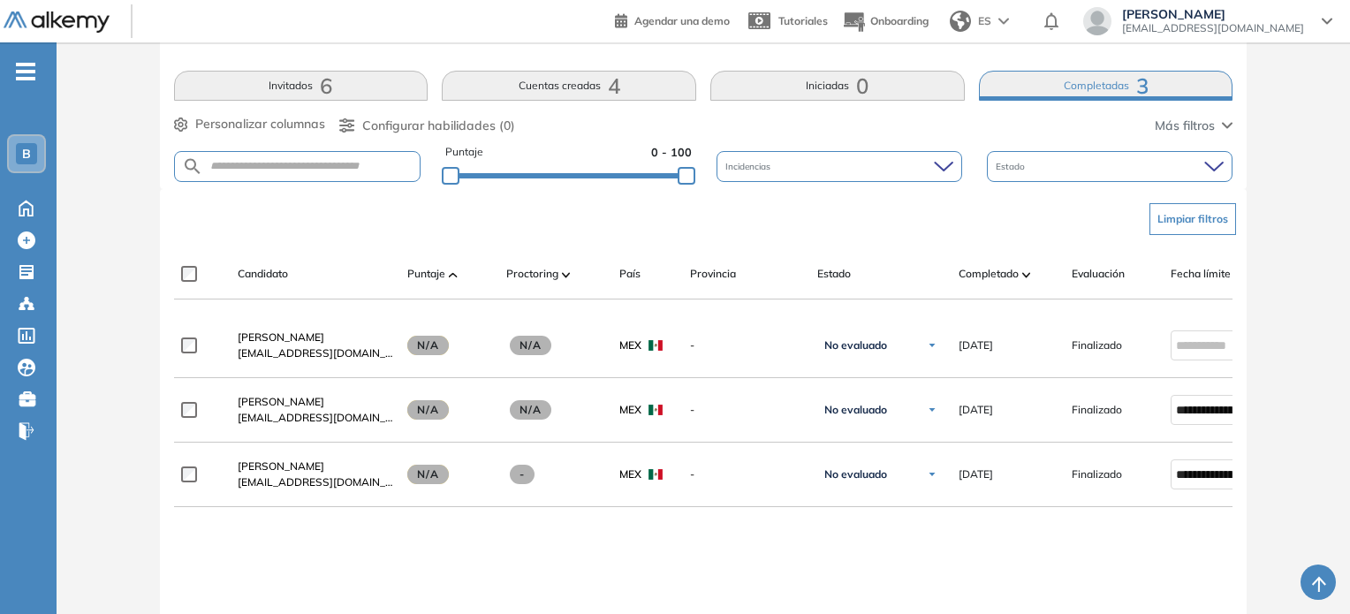
scroll to position [381, 0]
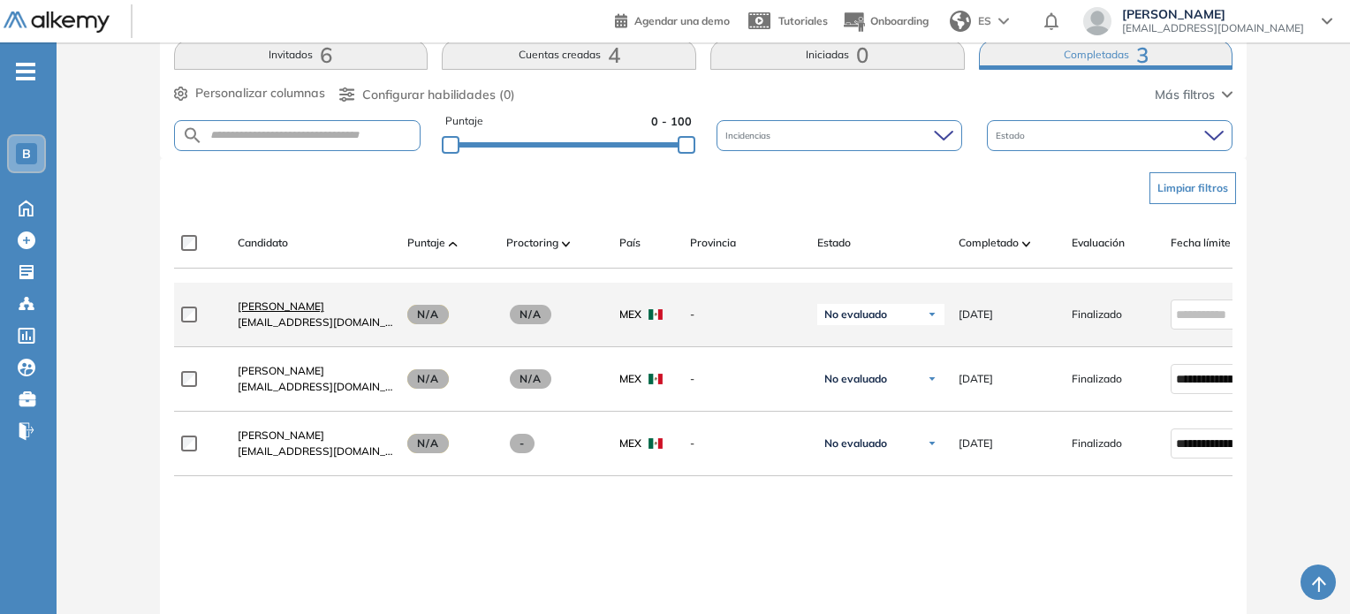
click at [275, 313] on span "[PERSON_NAME]" at bounding box center [281, 305] width 87 height 13
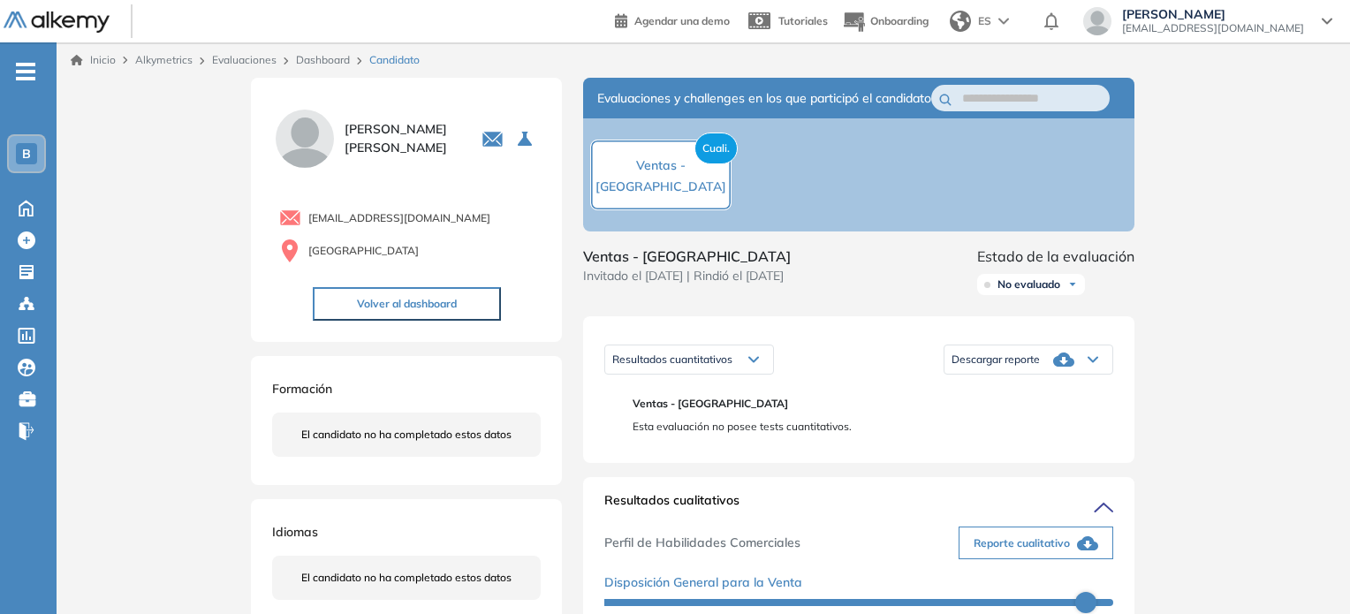
click at [819, 367] on icon at bounding box center [1063, 359] width 21 height 14
click at [819, 396] on li "Descargar informe completo" at bounding box center [1017, 387] width 131 height 18
click at [819, 291] on span "No evaluado" at bounding box center [1028, 284] width 63 height 14
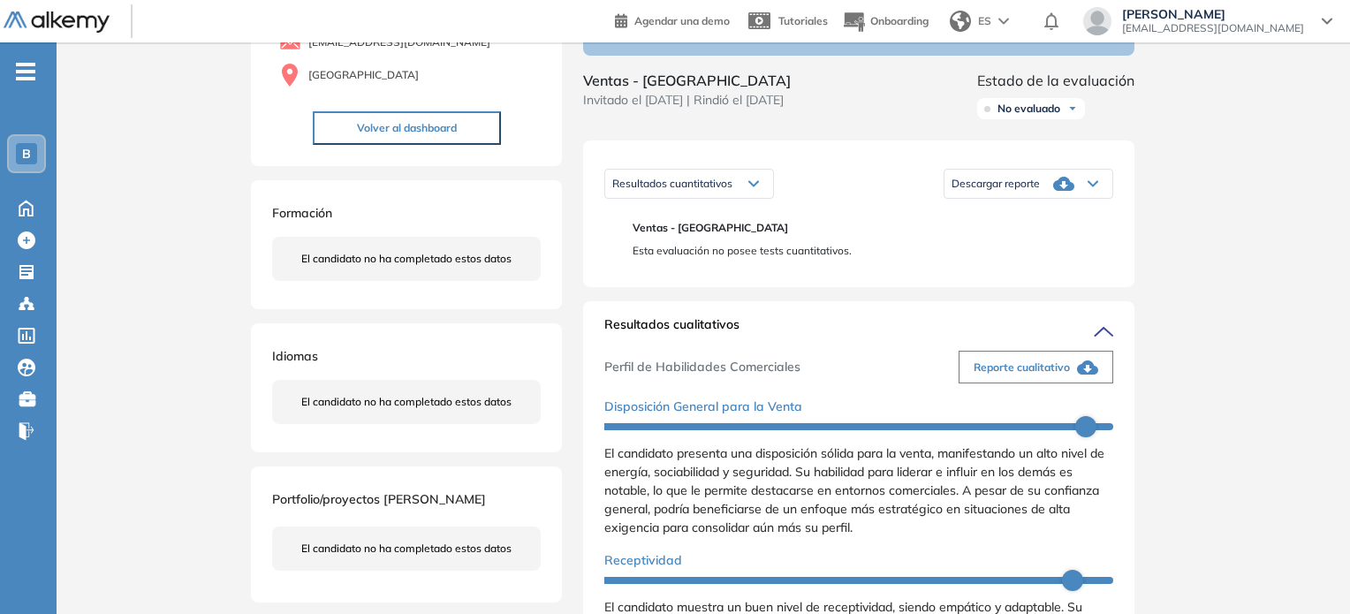
scroll to position [177, 0]
click at [819, 190] on span "Descargar reporte" at bounding box center [995, 183] width 88 height 14
click at [819, 251] on li "Descargar informe resumido" at bounding box center [1018, 242] width 132 height 18
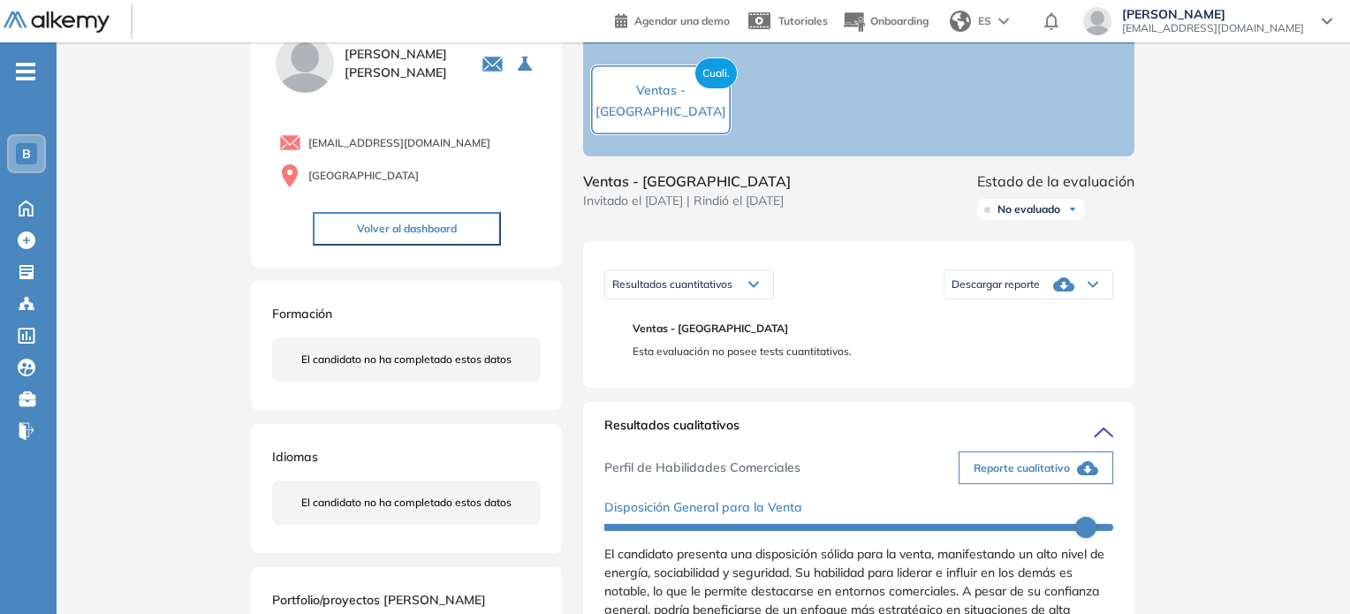
scroll to position [48, 0]
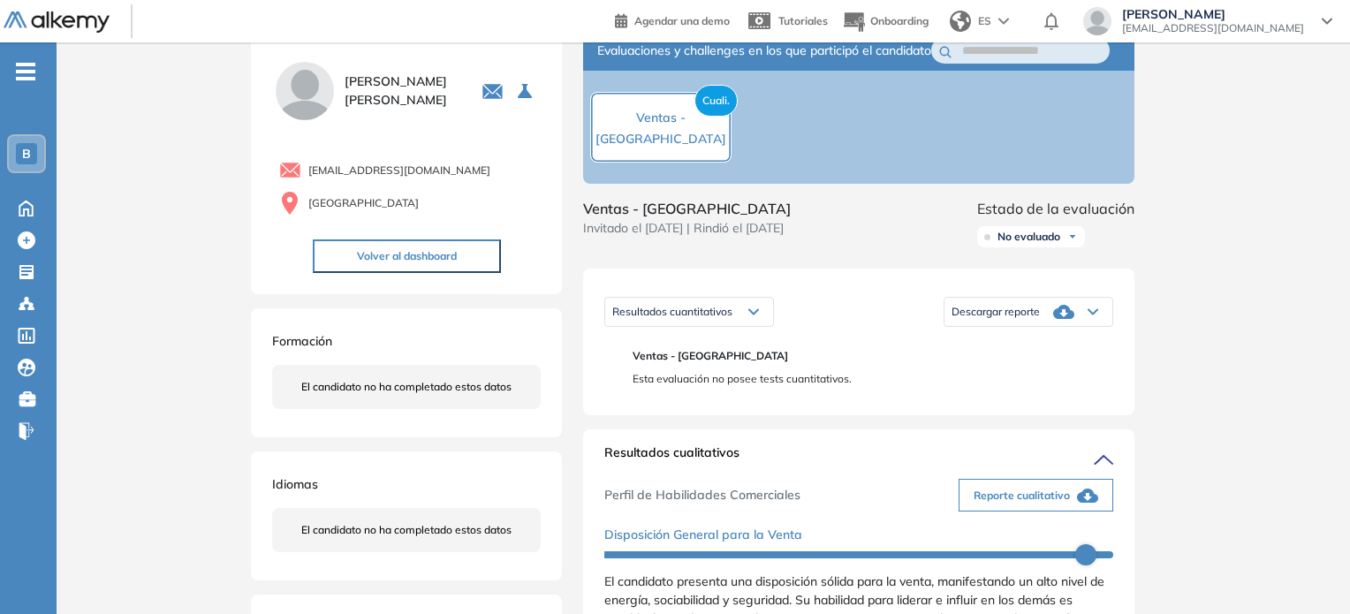
click at [819, 319] on span "Descargar reporte" at bounding box center [995, 312] width 88 height 14
click at [819, 380] on li "Descargar informe resumido" at bounding box center [1018, 371] width 132 height 18
click at [30, 211] on icon at bounding box center [26, 206] width 31 height 21
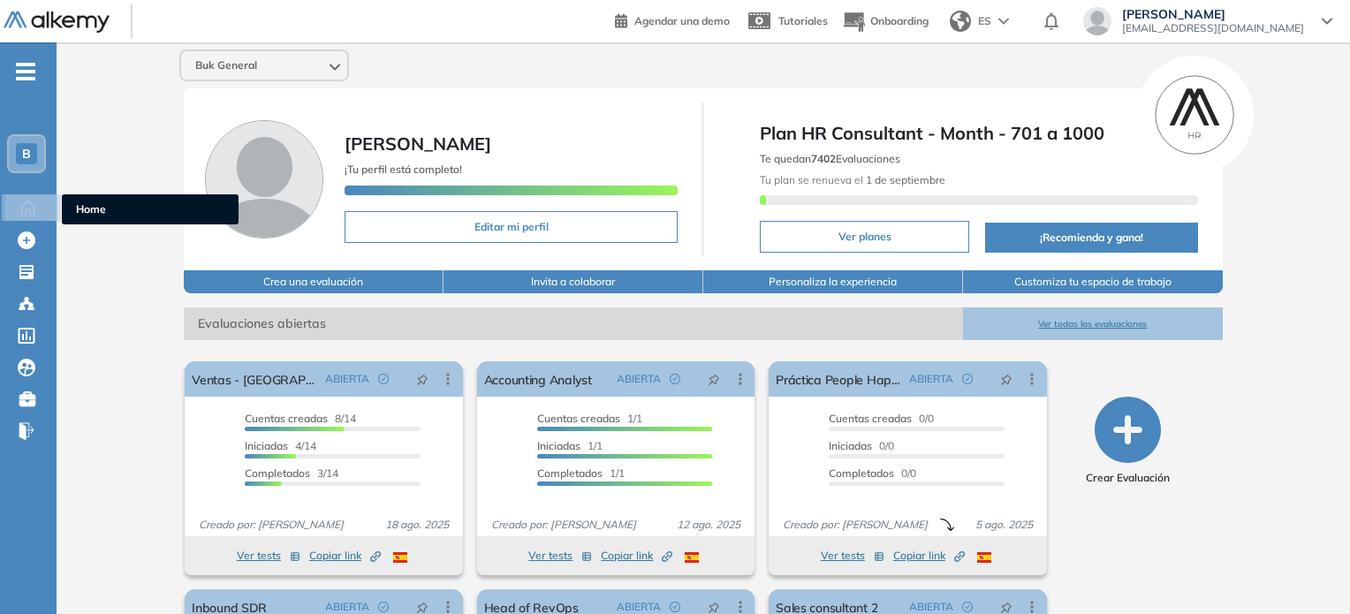
click at [33, 208] on icon at bounding box center [27, 206] width 31 height 21
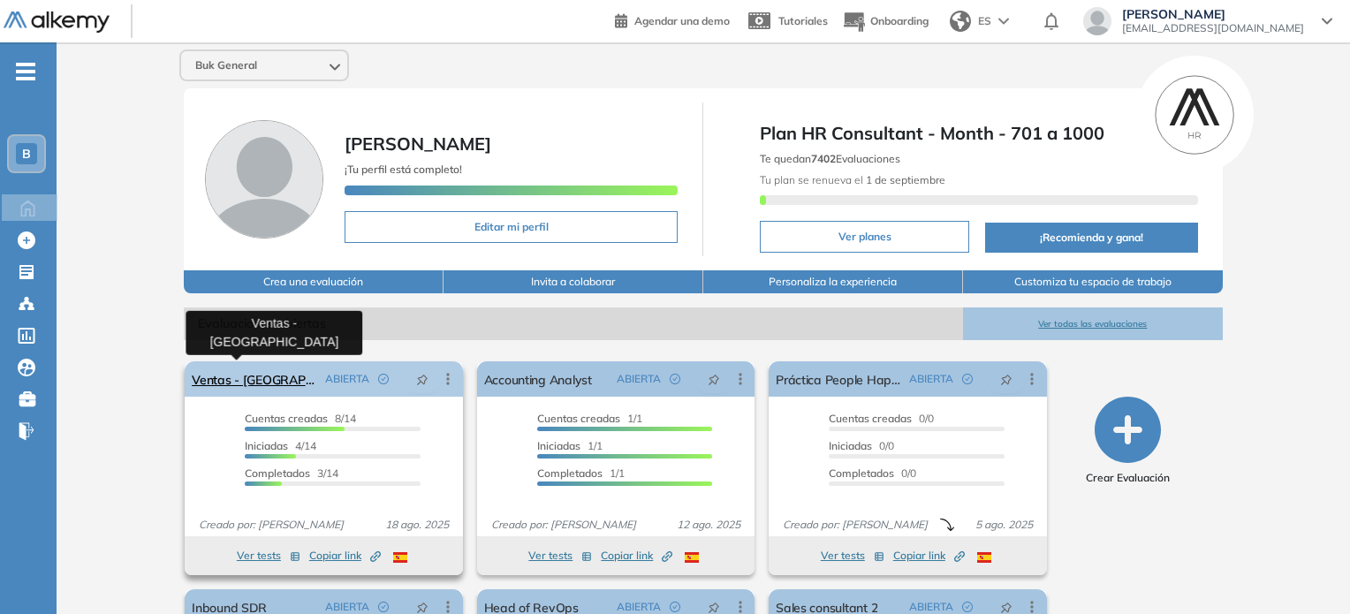
click at [264, 380] on link "Ventas - [GEOGRAPHIC_DATA]" at bounding box center [254, 378] width 125 height 35
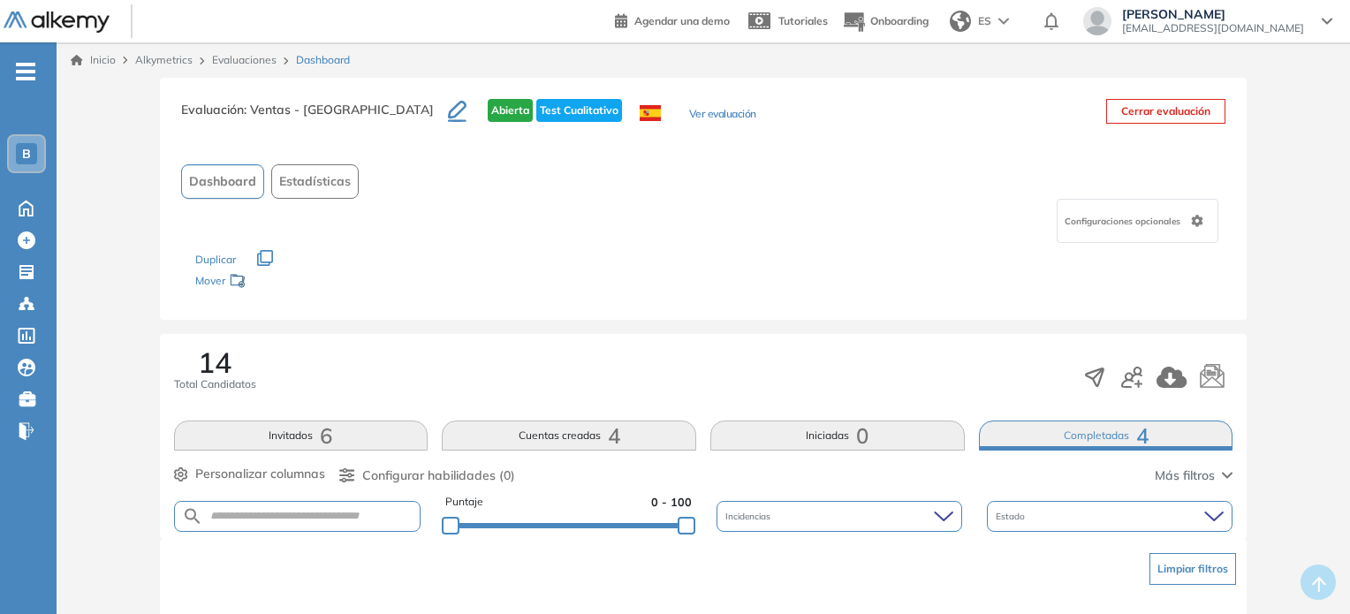
click at [538, 437] on button "Cuentas creadas 4" at bounding box center [569, 435] width 254 height 30
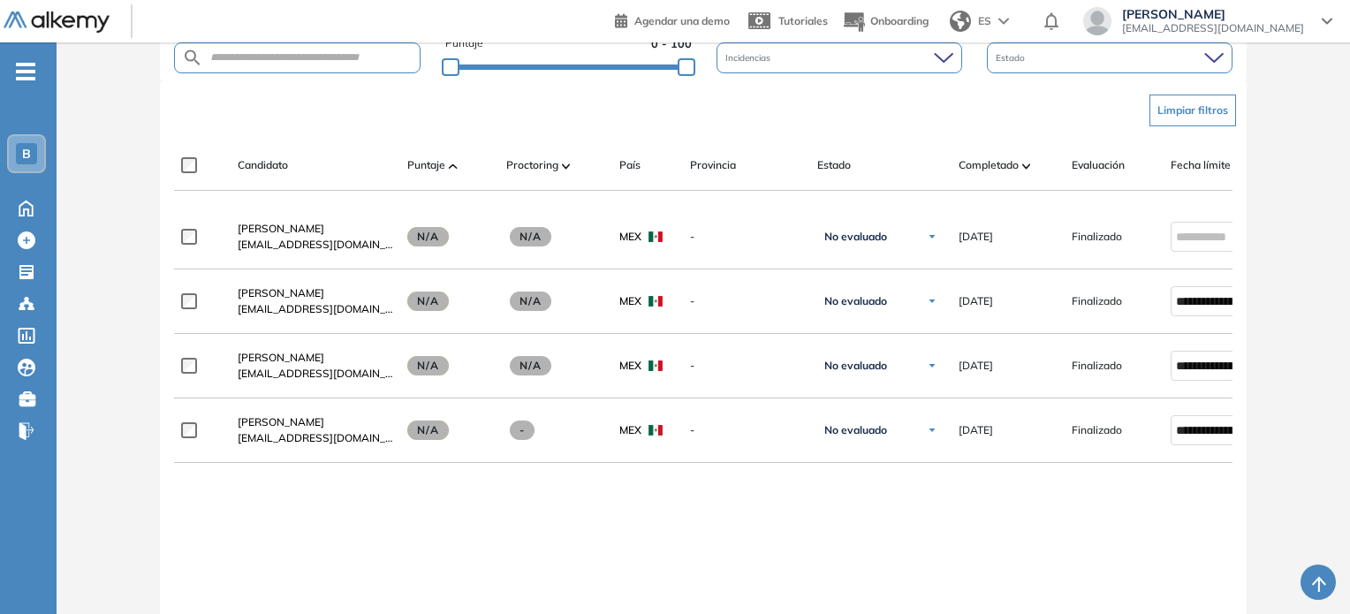
scroll to position [505, 0]
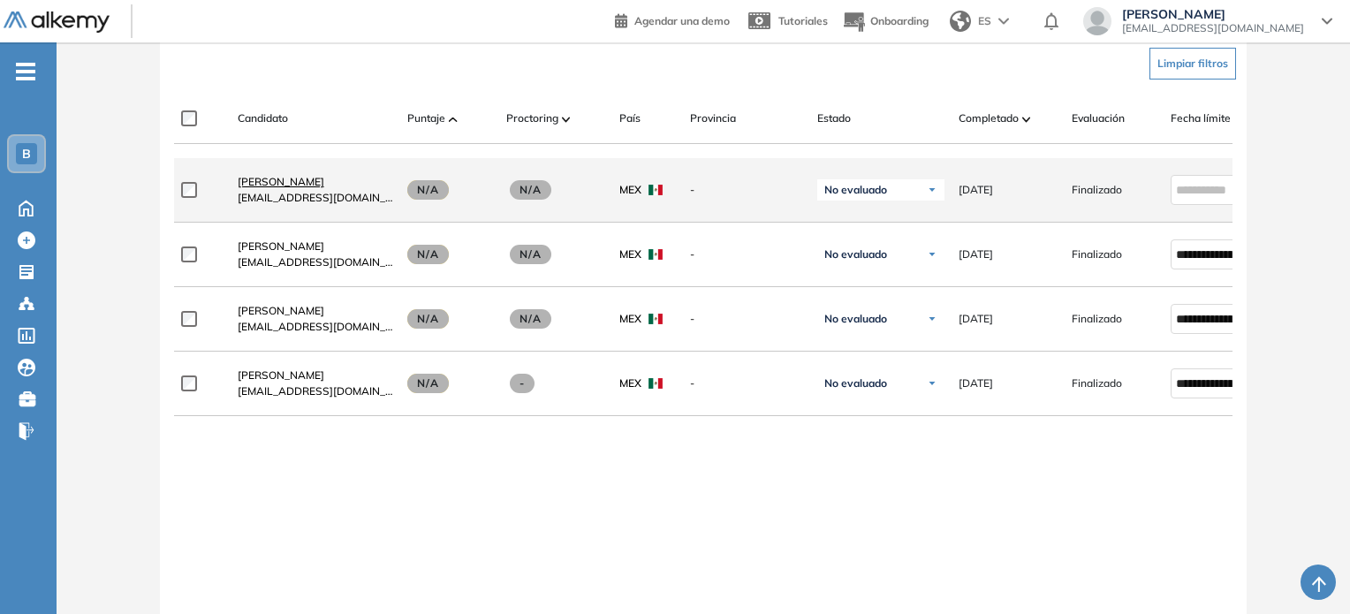
click at [246, 188] on span "[PERSON_NAME]" at bounding box center [281, 181] width 87 height 13
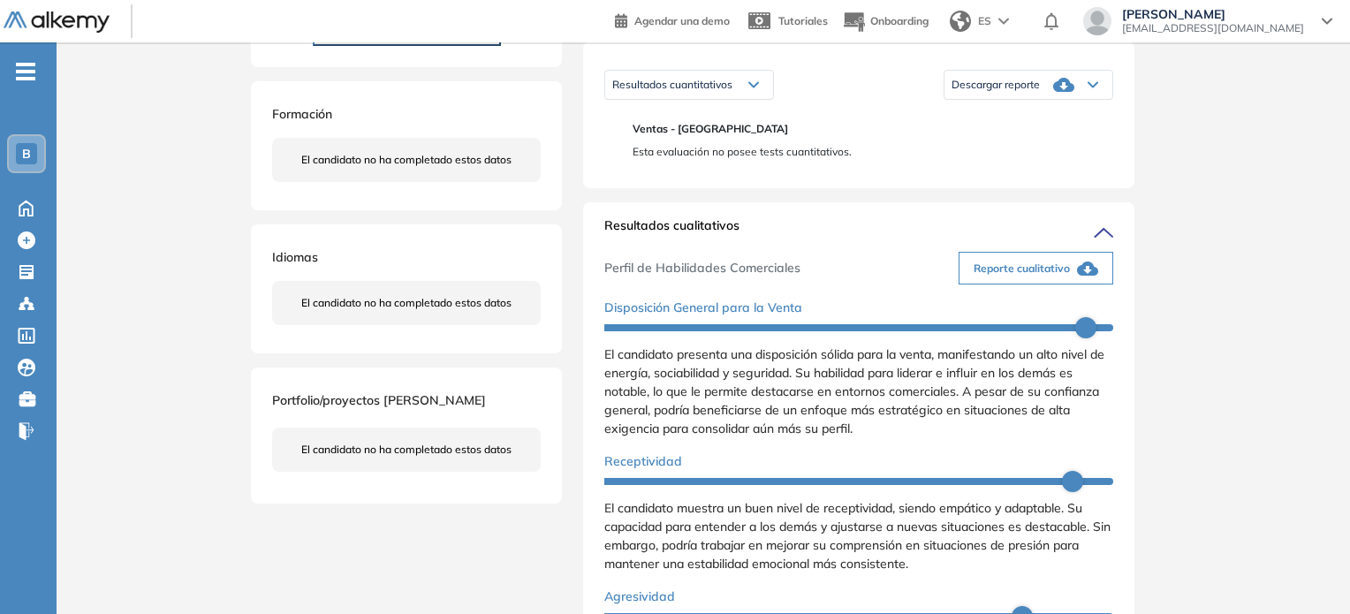
scroll to position [276, 0]
click at [819, 91] on span "Descargar reporte" at bounding box center [995, 84] width 88 height 14
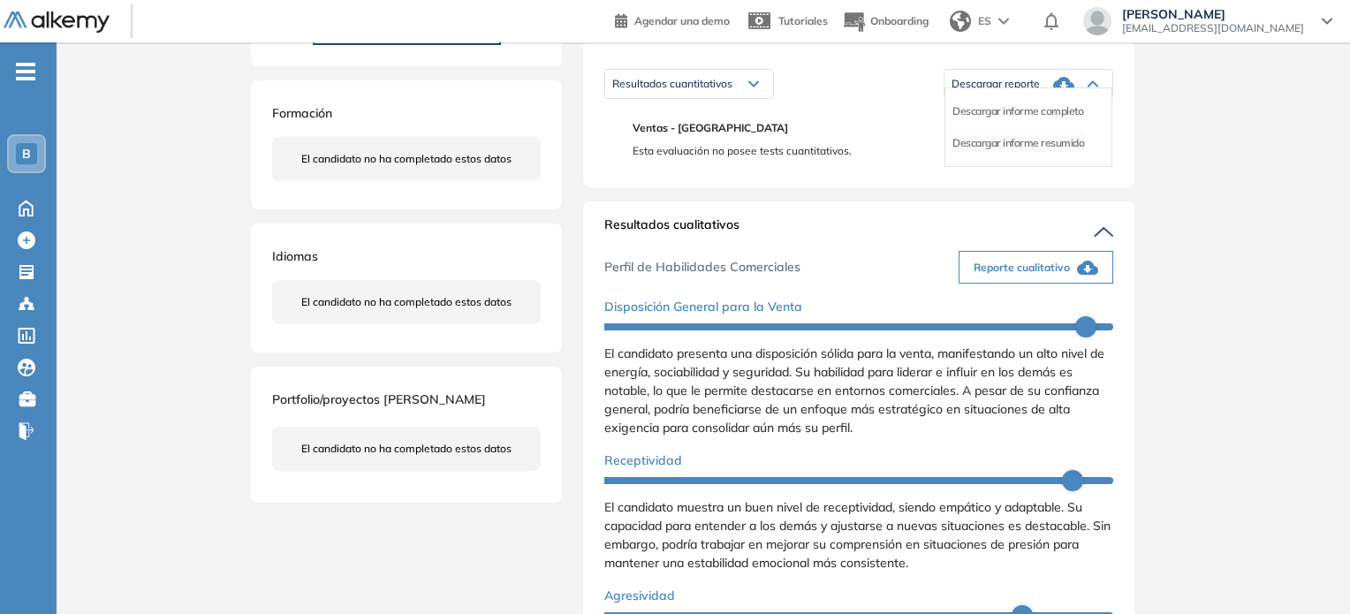
click at [819, 152] on li "Descargar informe resumido" at bounding box center [1018, 143] width 132 height 18
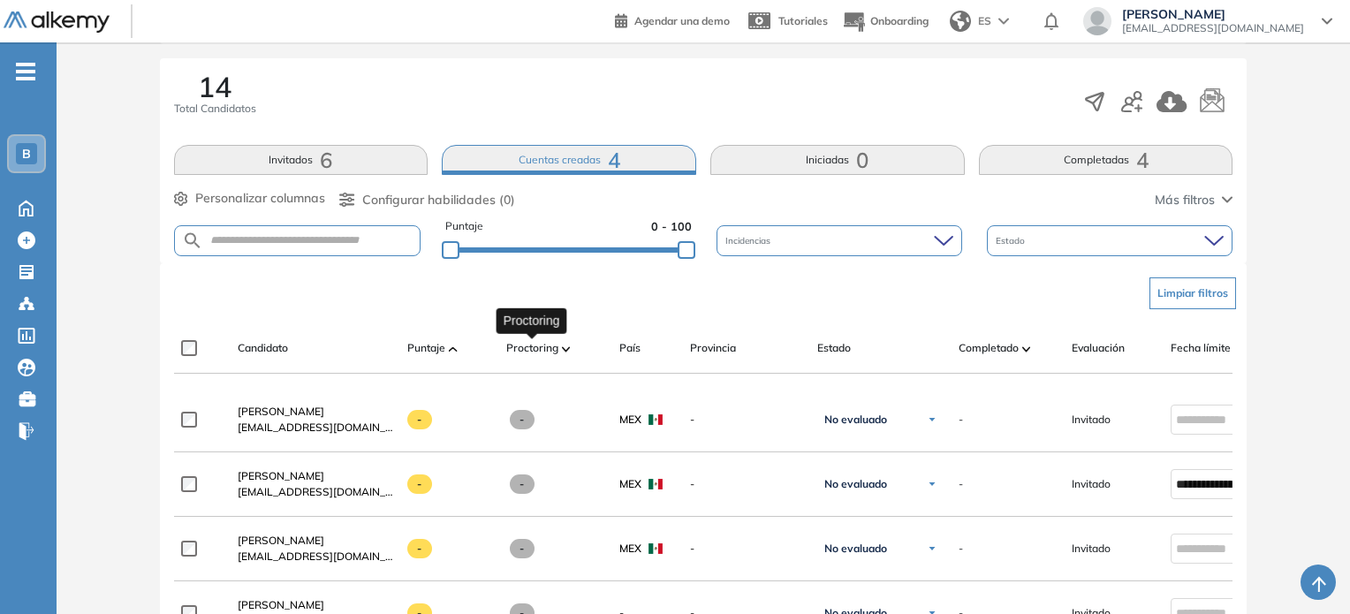
scroll to position [261, 0]
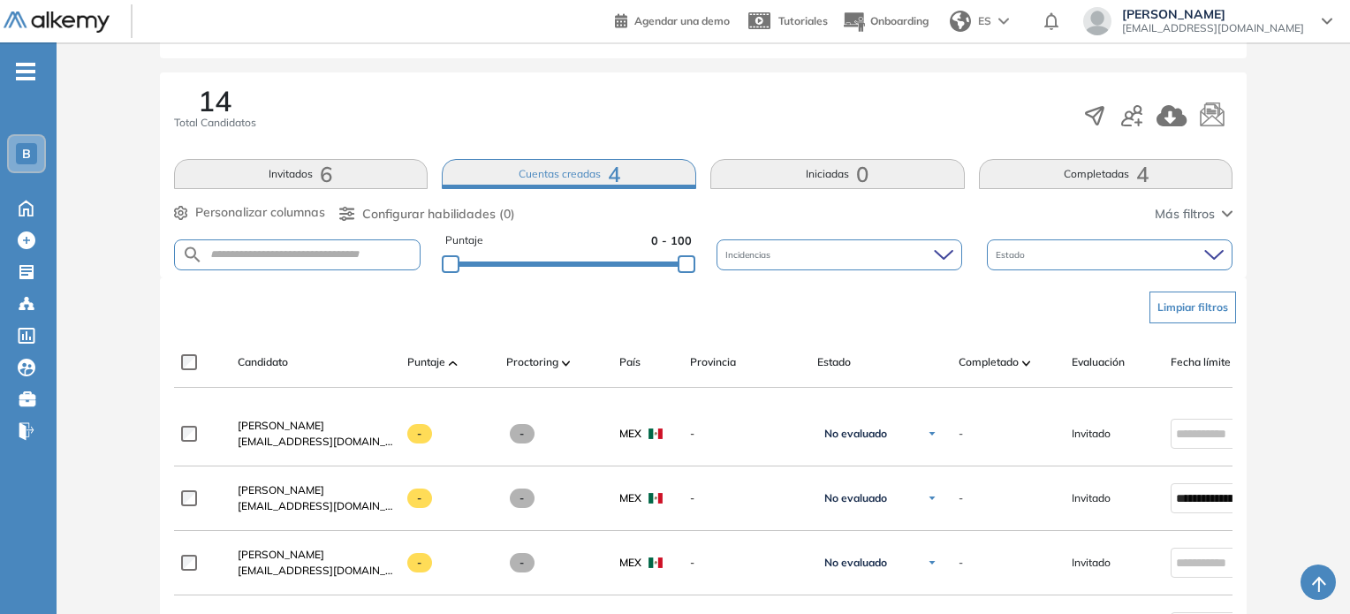
click at [819, 165] on button "Completadas 4" at bounding box center [1106, 174] width 254 height 30
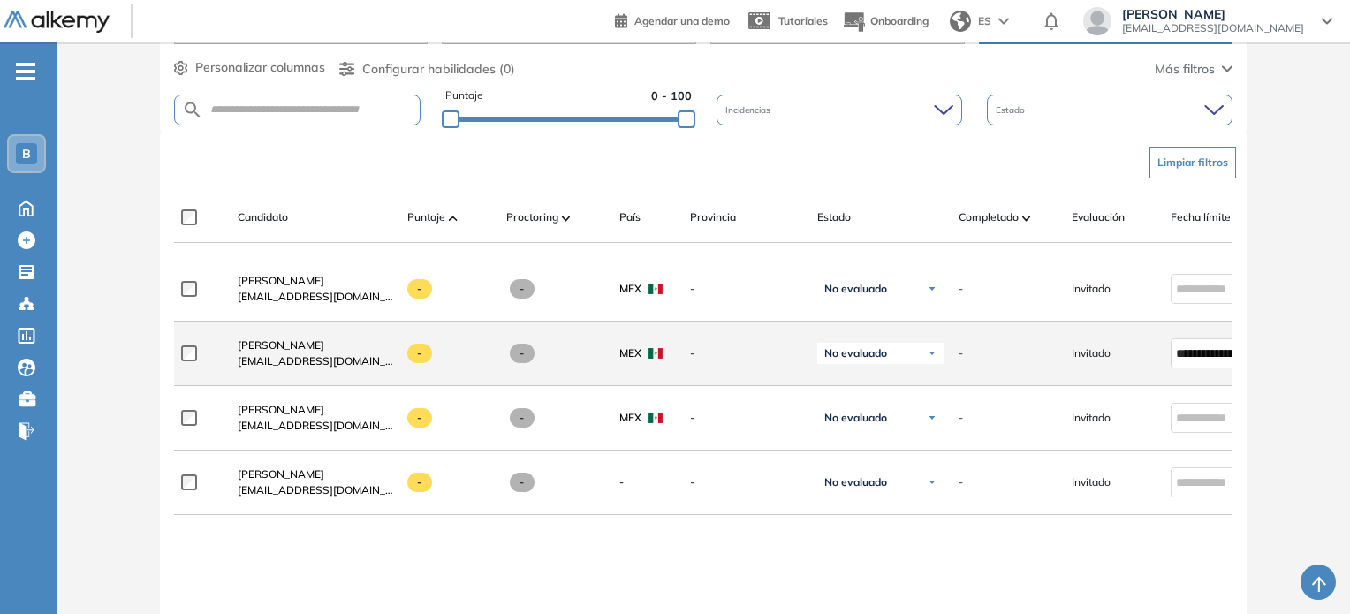
scroll to position [304, 0]
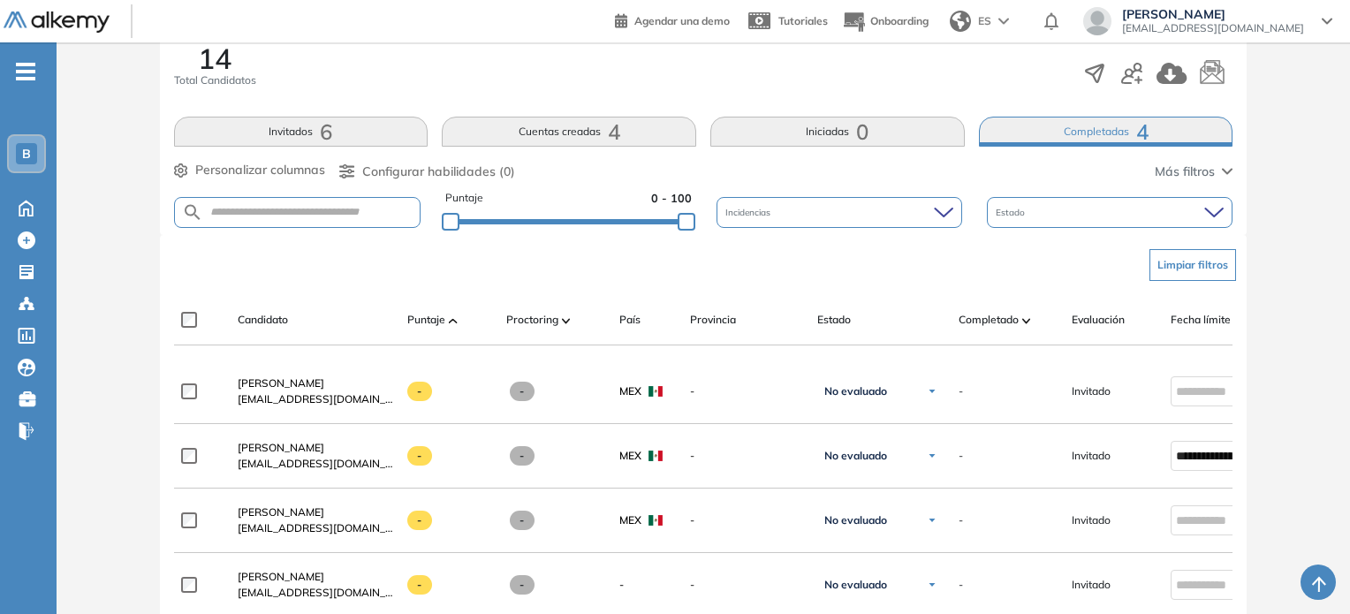
click at [357, 125] on button "Invitados 6" at bounding box center [301, 132] width 254 height 30
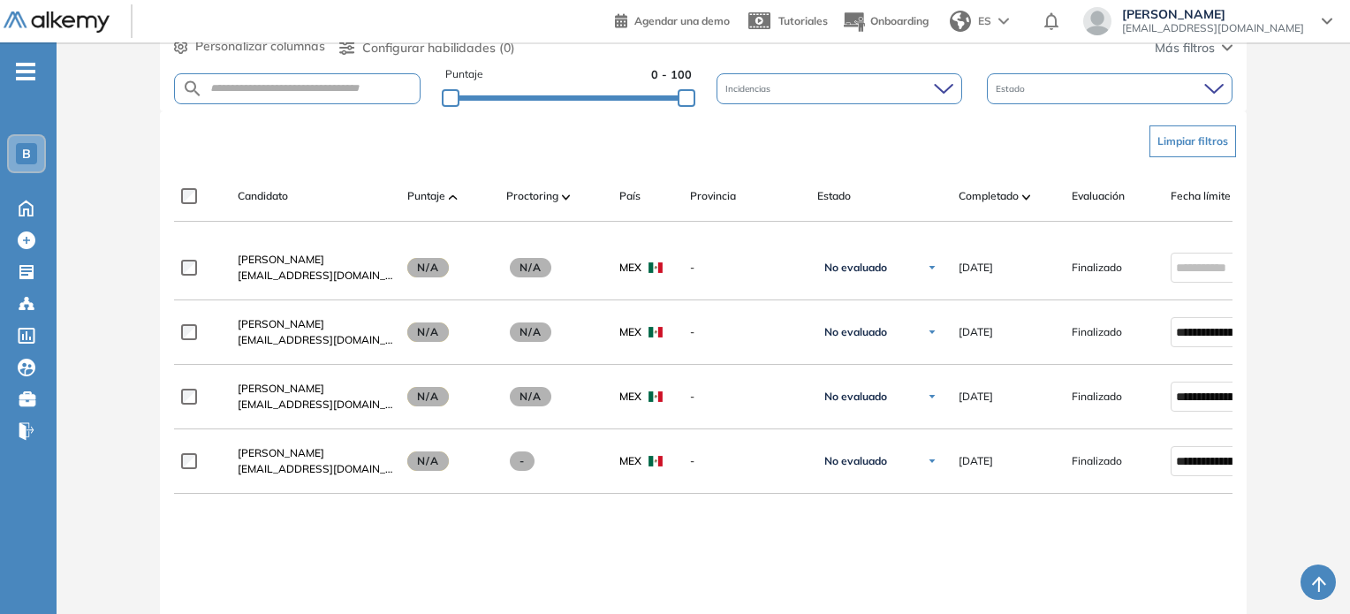
scroll to position [427, 0]
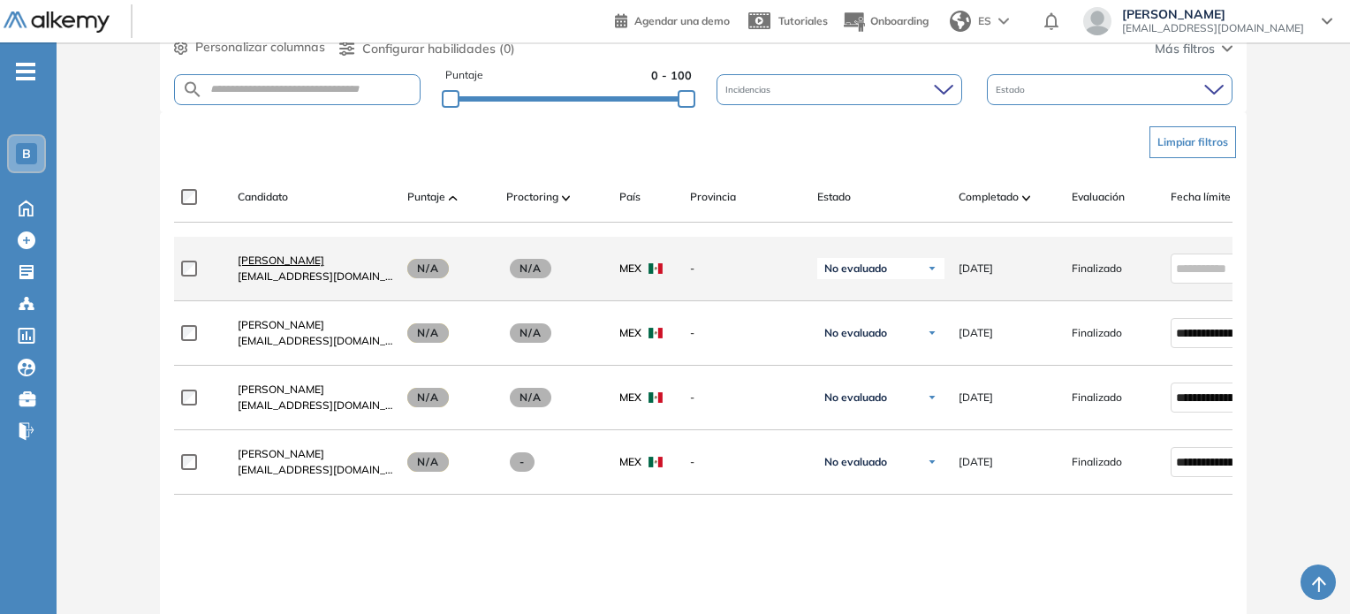
click at [260, 265] on span "[PERSON_NAME]" at bounding box center [281, 259] width 87 height 13
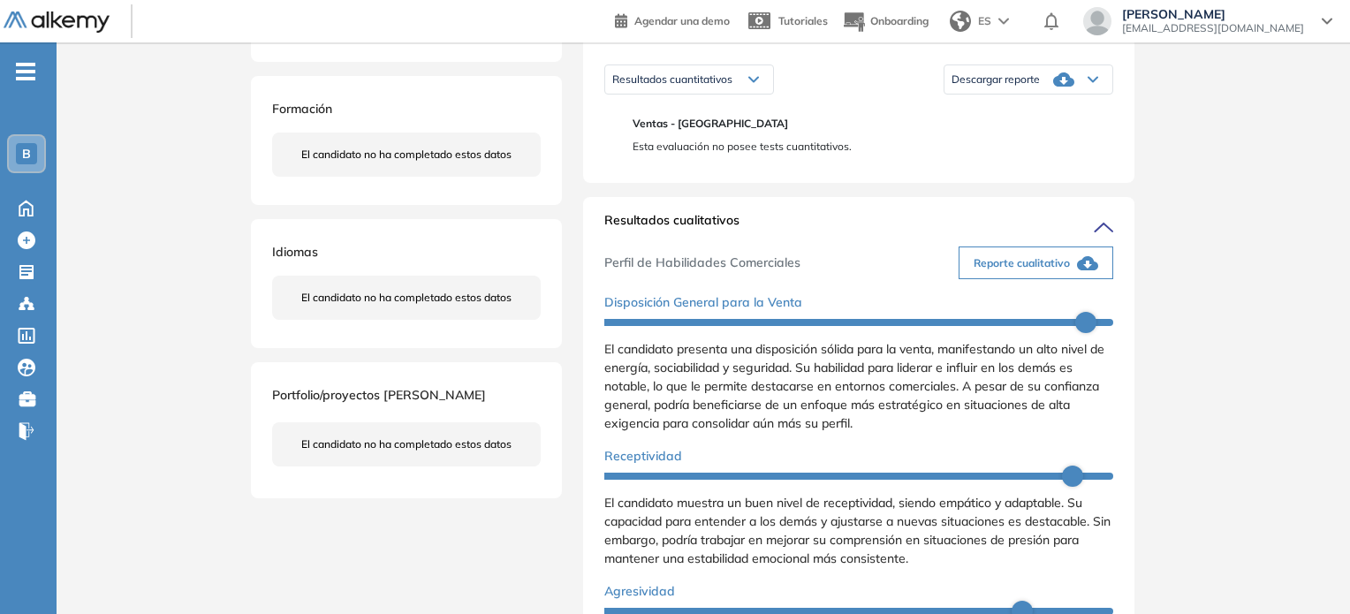
scroll to position [216, 0]
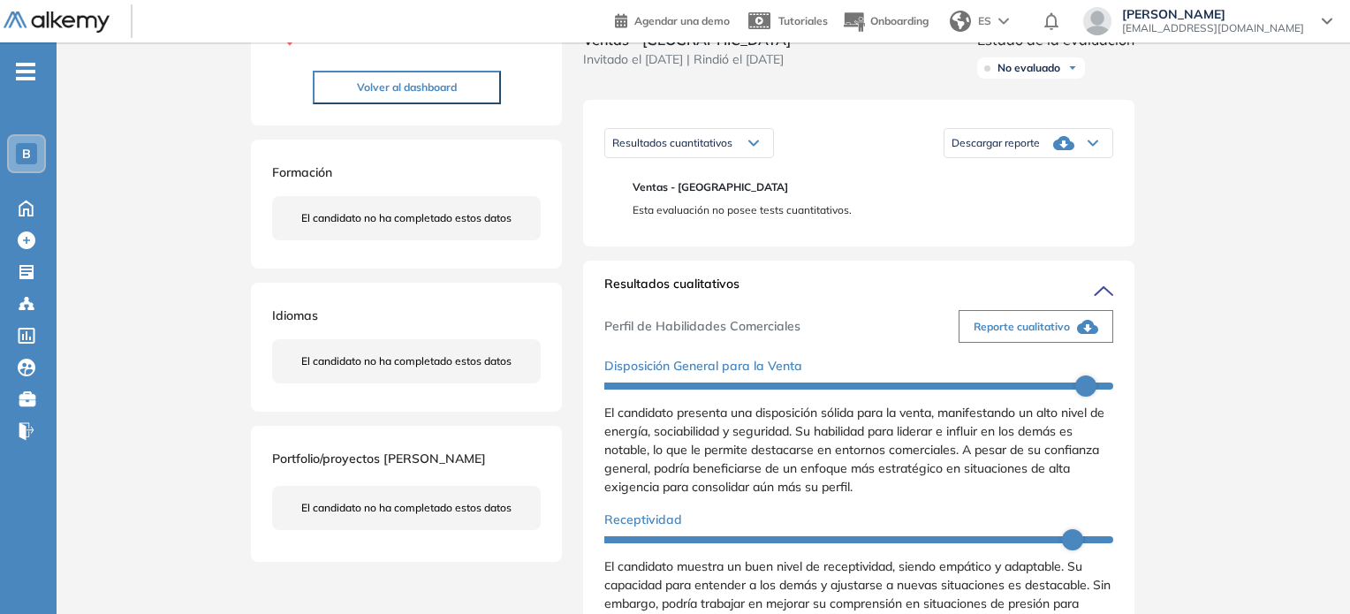
click at [819, 150] on span "Descargar reporte" at bounding box center [995, 143] width 88 height 14
click at [819, 211] on li "Descargar informe resumido" at bounding box center [1018, 202] width 132 height 18
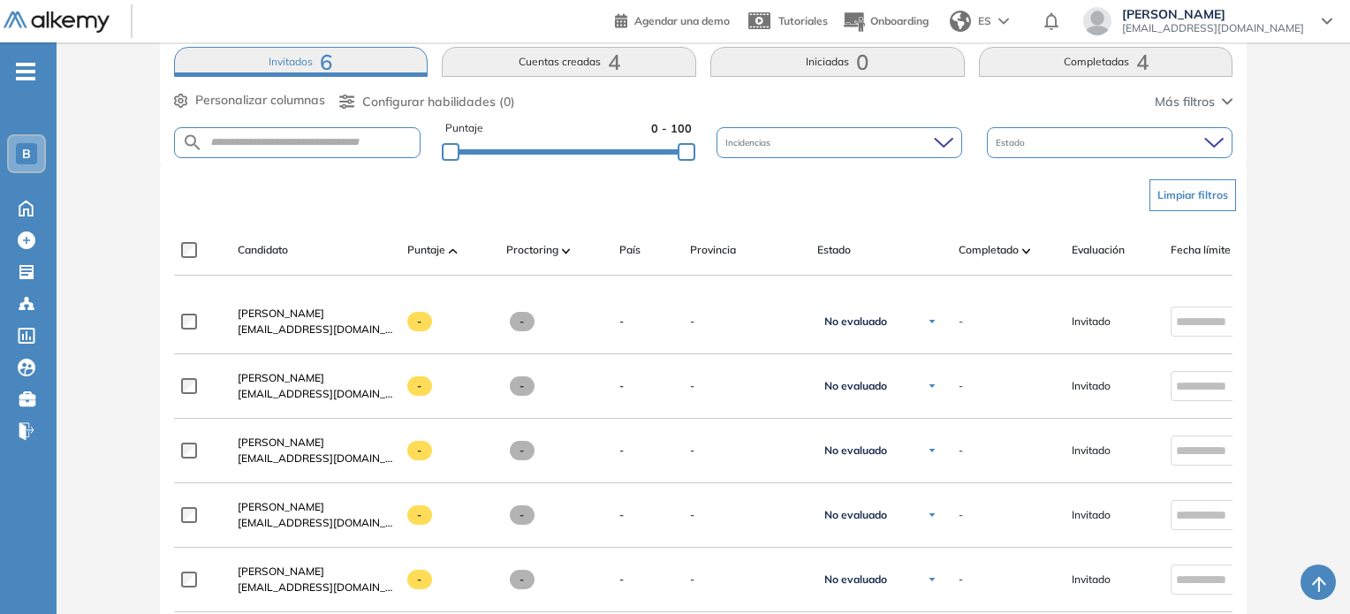
scroll to position [373, 0]
click at [549, 70] on button "Cuentas creadas 4" at bounding box center [569, 63] width 254 height 30
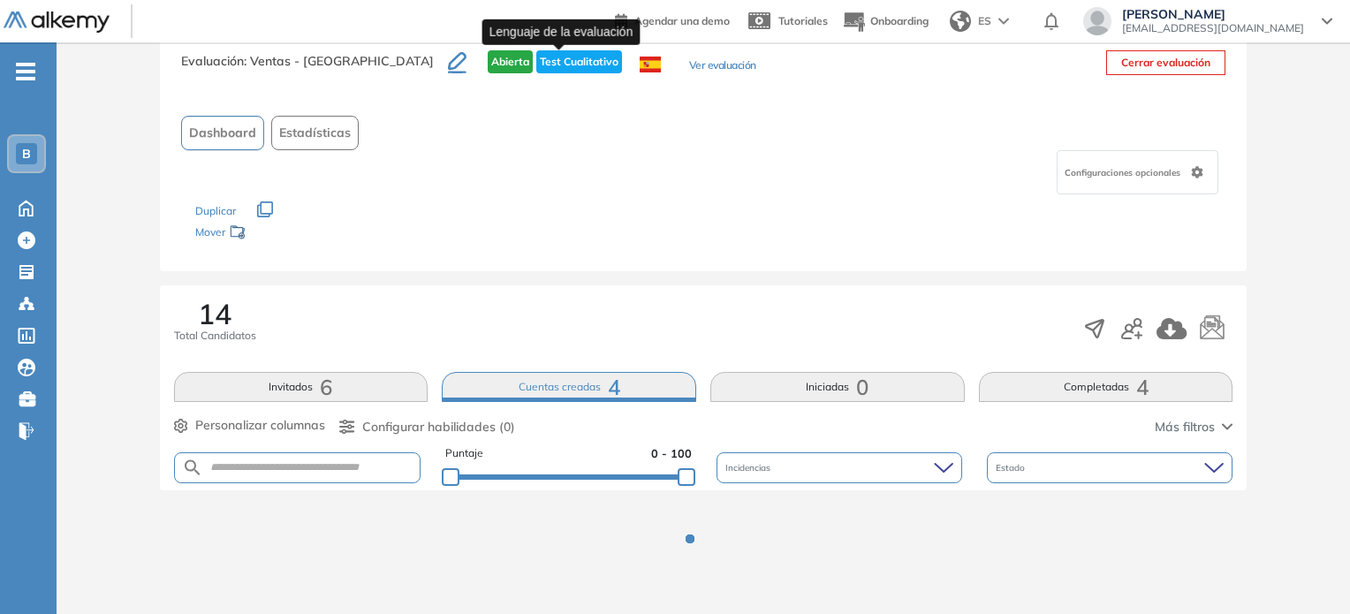
scroll to position [47, 0]
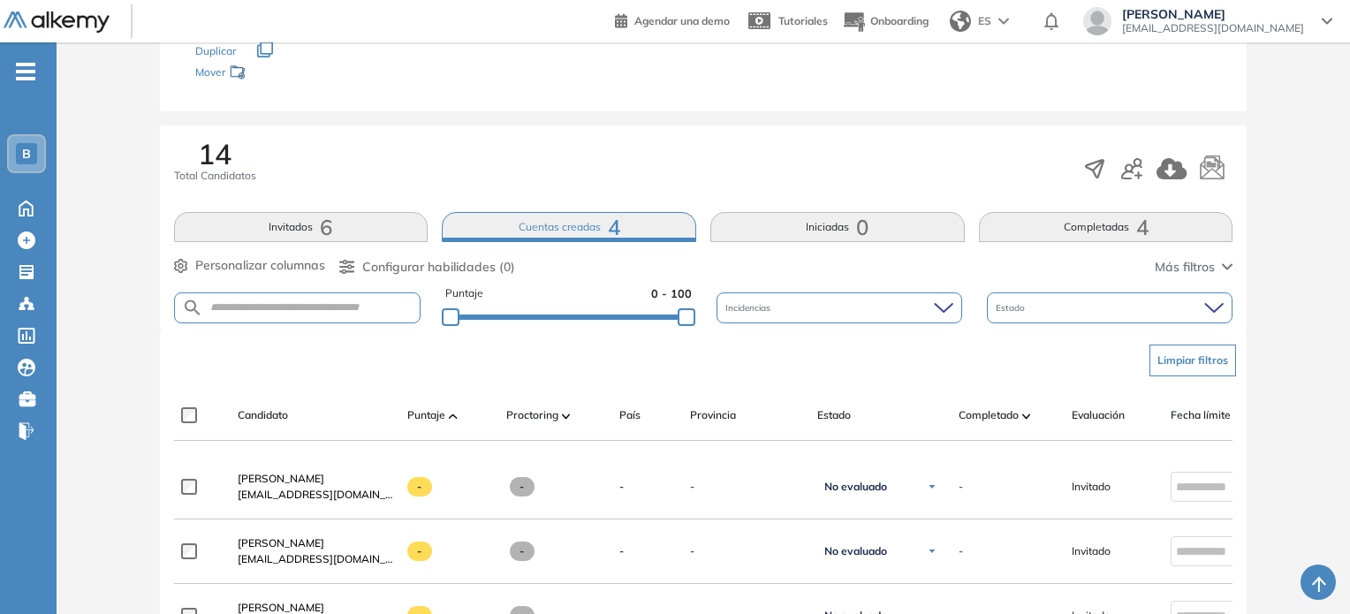
click at [819, 227] on span "0" at bounding box center [862, 227] width 12 height 0
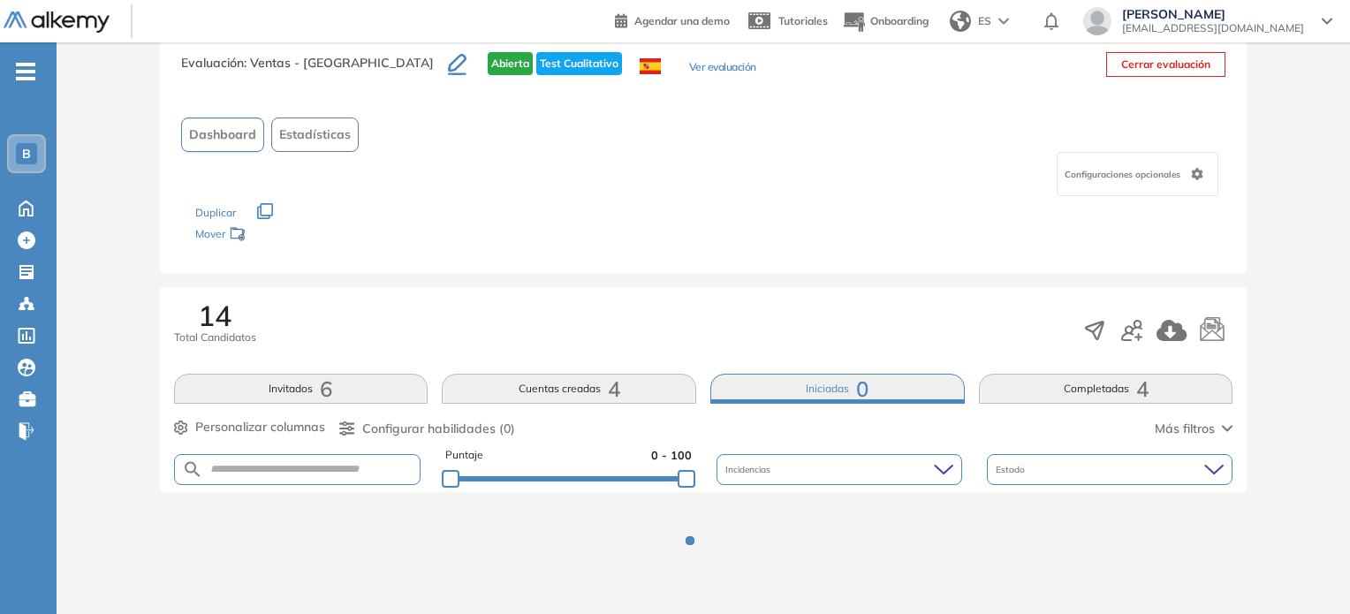
scroll to position [208, 0]
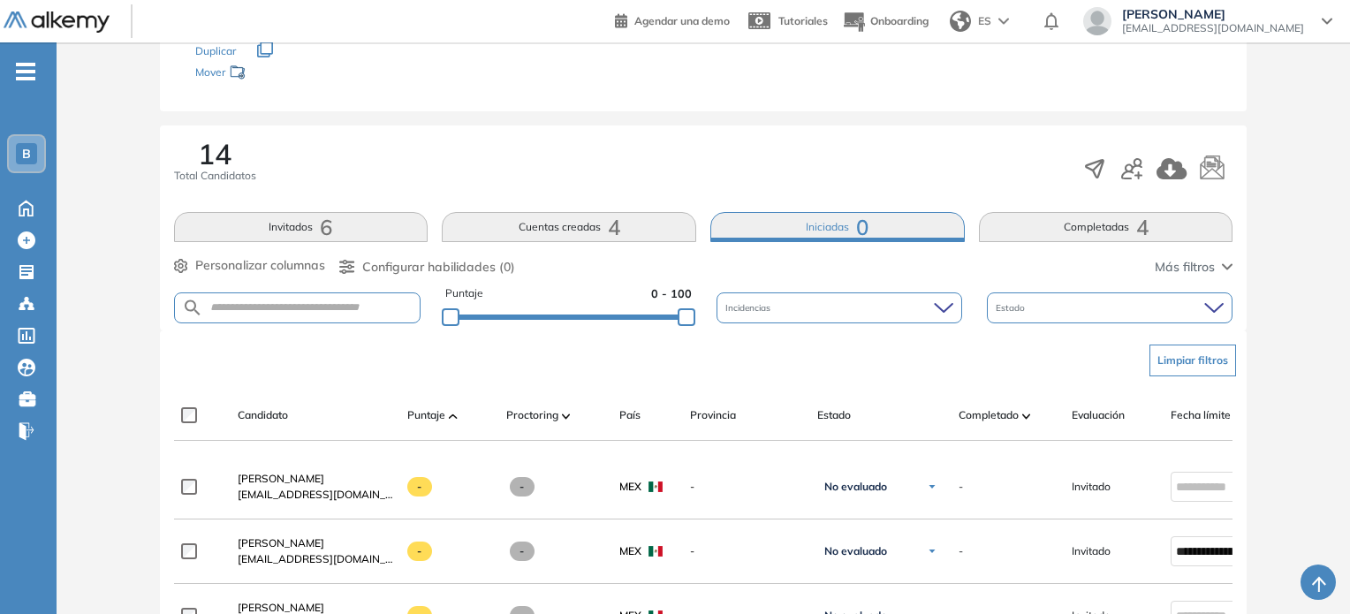
click at [819, 241] on div "14 Total Candidatos Invitados 6 Cuentas creadas 4 Iniciadas 0 Completadas 4 Per…" at bounding box center [703, 227] width 1087 height 205
click at [819, 231] on button "Completadas 4" at bounding box center [1106, 227] width 254 height 30
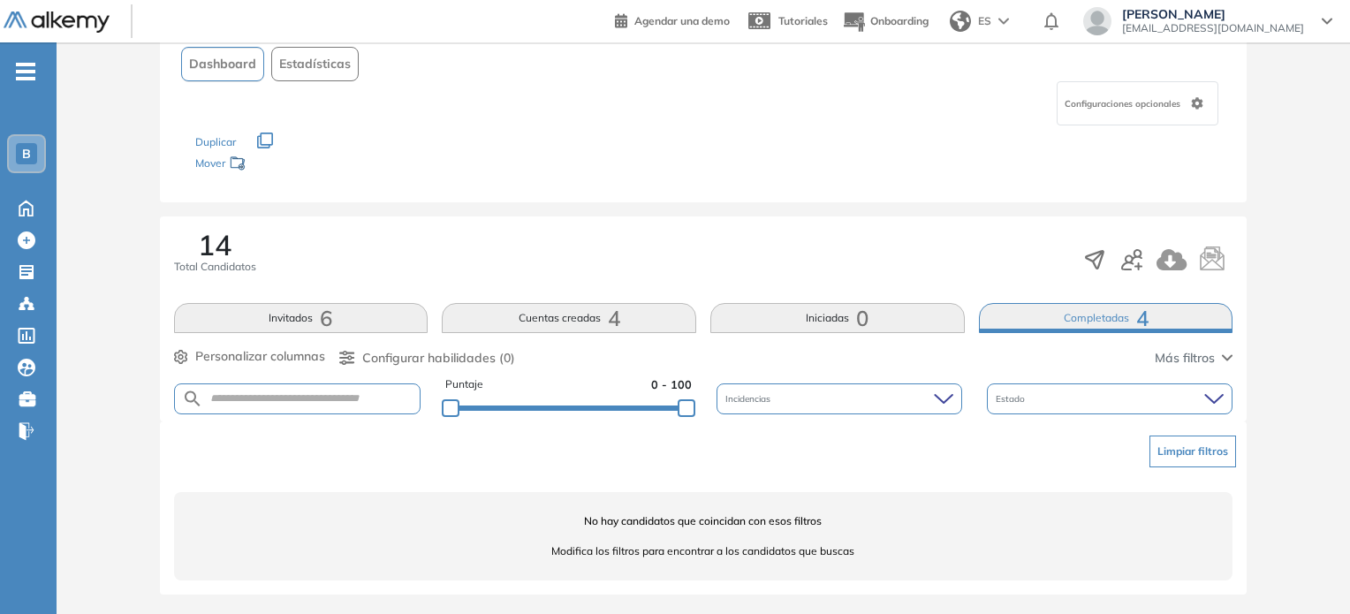
scroll to position [0, 0]
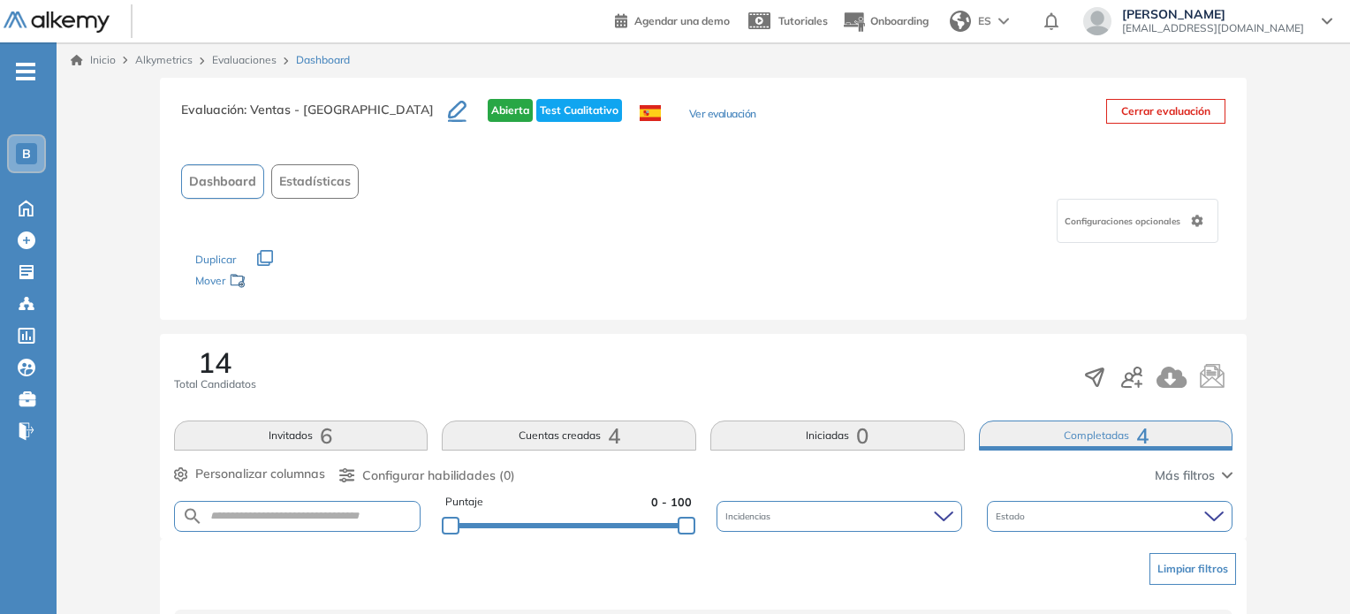
click at [215, 376] on span "Total Candidatos" at bounding box center [215, 384] width 82 height 16
click at [28, 202] on icon at bounding box center [25, 208] width 13 height 15
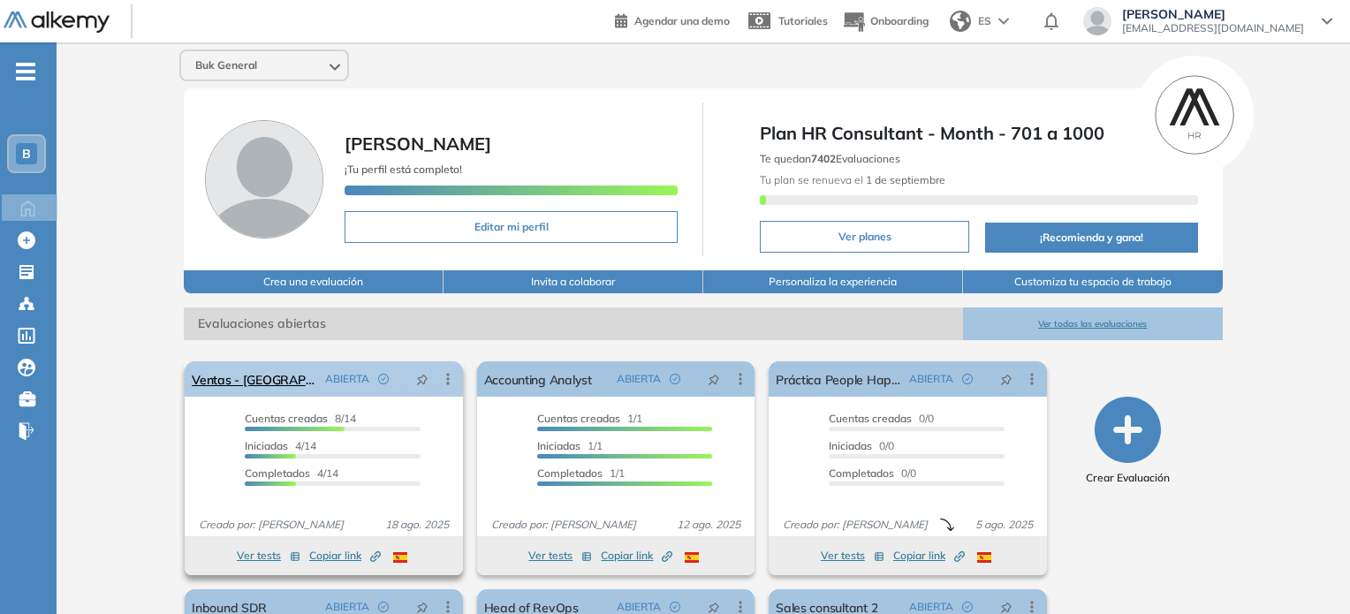
click at [330, 382] on span "ABIERTA" at bounding box center [347, 379] width 44 height 16
click at [276, 382] on link "Ventas - [GEOGRAPHIC_DATA]" at bounding box center [254, 378] width 125 height 35
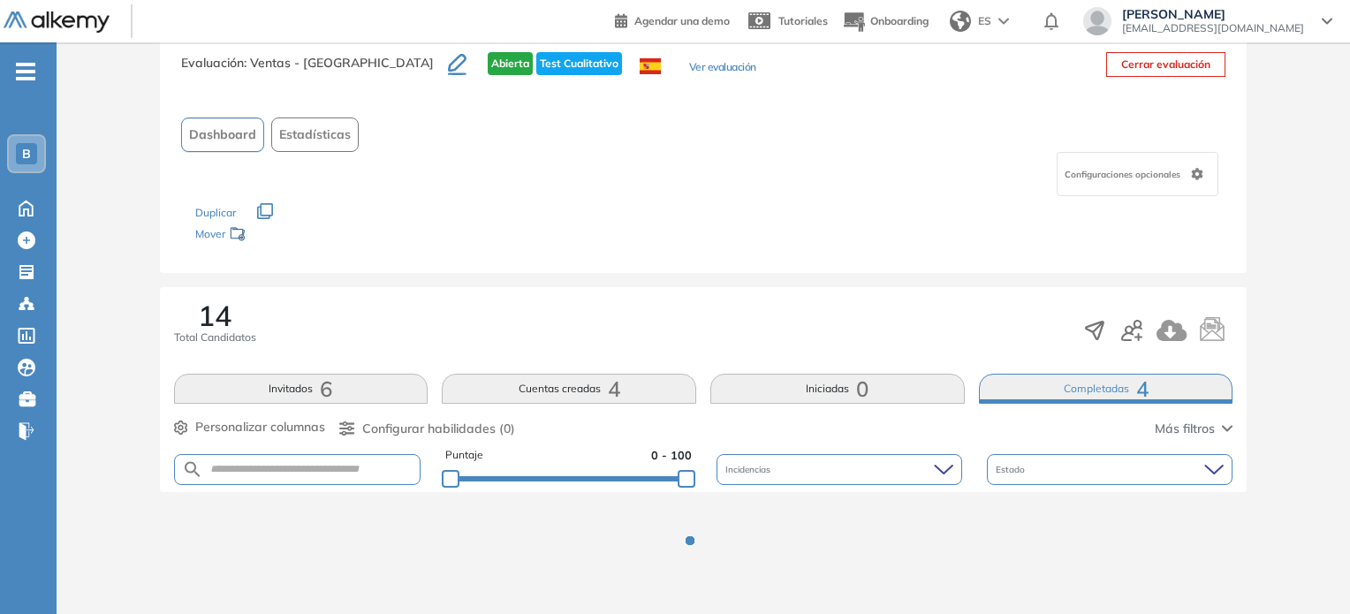
scroll to position [53, 0]
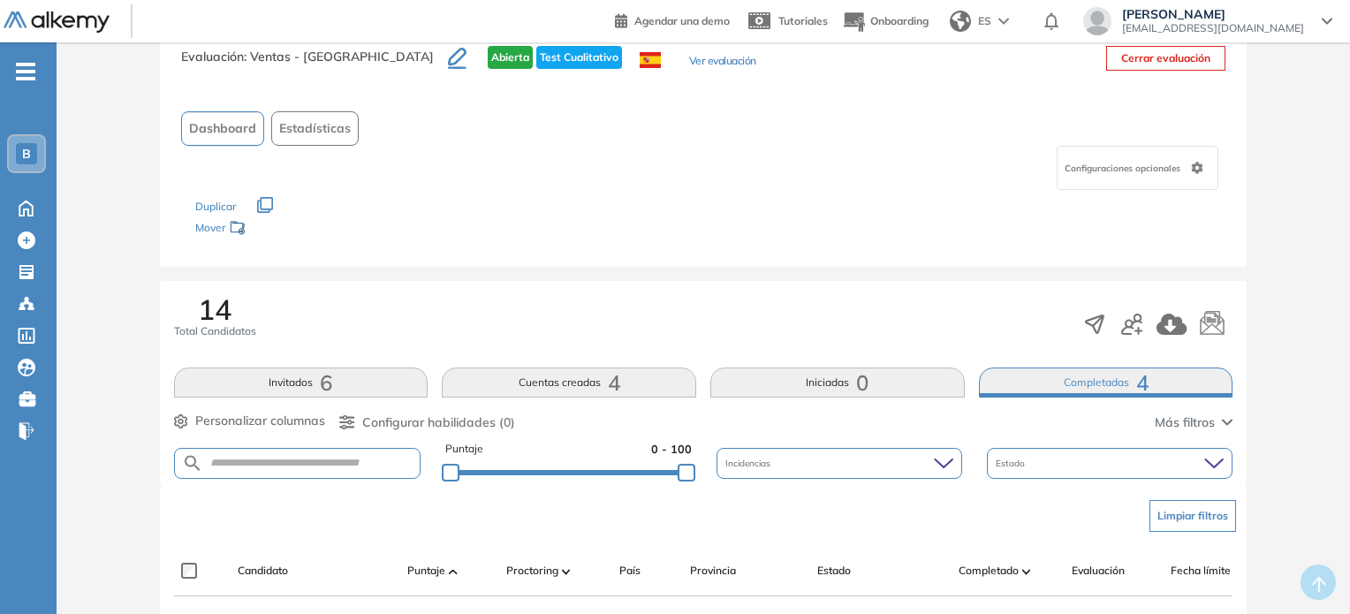
click at [476, 261] on div "Evaluación : Ventas - Mexico Abierta Test Cualitativo Ver evaluación Cerrar eva…" at bounding box center [703, 146] width 1087 height 242
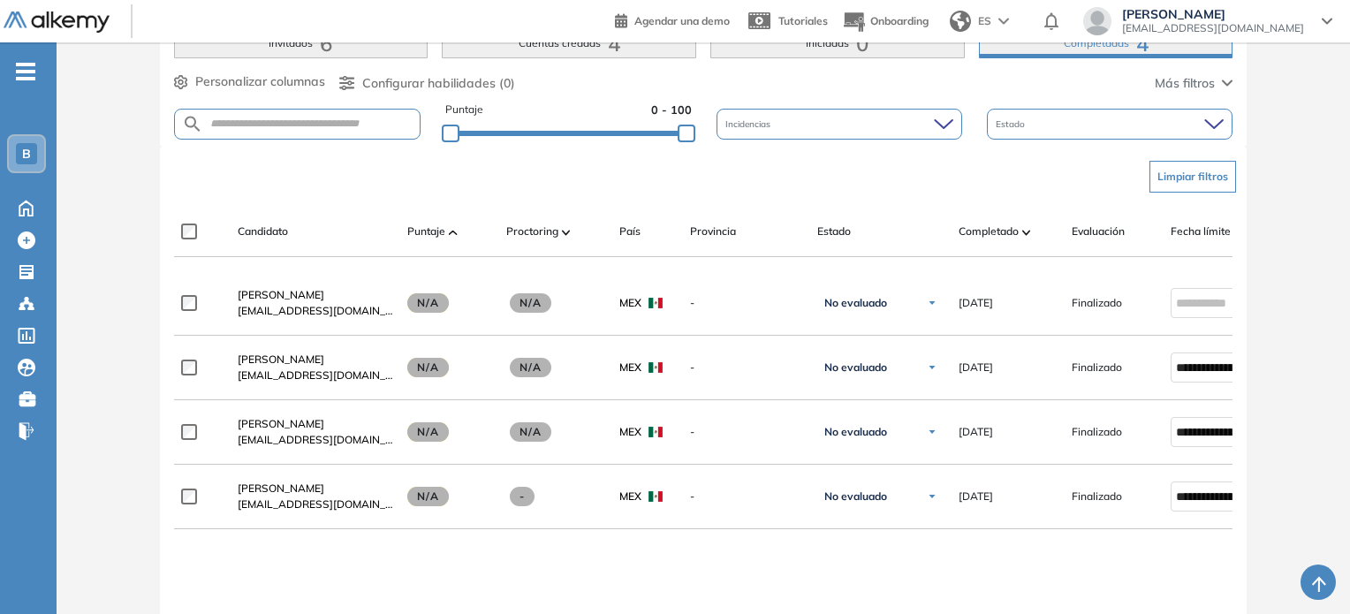
scroll to position [393, 0]
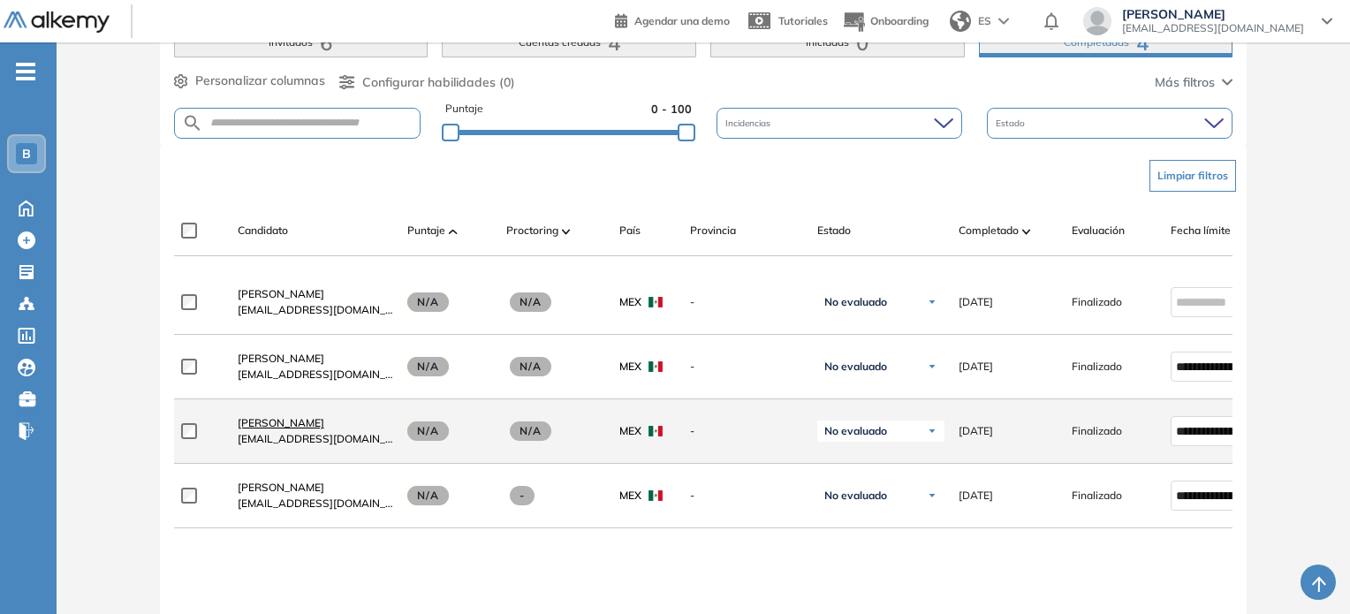
click at [313, 428] on span "[PERSON_NAME]" at bounding box center [281, 422] width 87 height 13
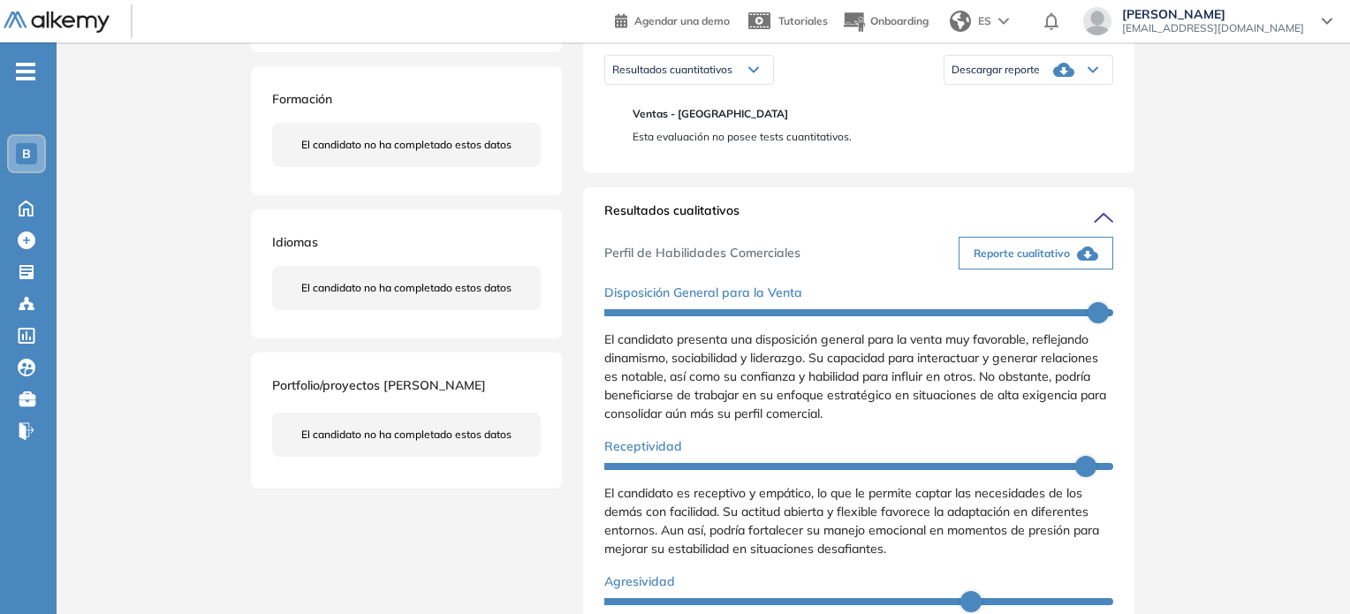
click at [819, 87] on div "Descargar reporte" at bounding box center [1028, 69] width 168 height 35
click at [819, 138] on li "Descargar informe resumido" at bounding box center [1018, 129] width 132 height 18
